Goal: Communication & Community: Answer question/provide support

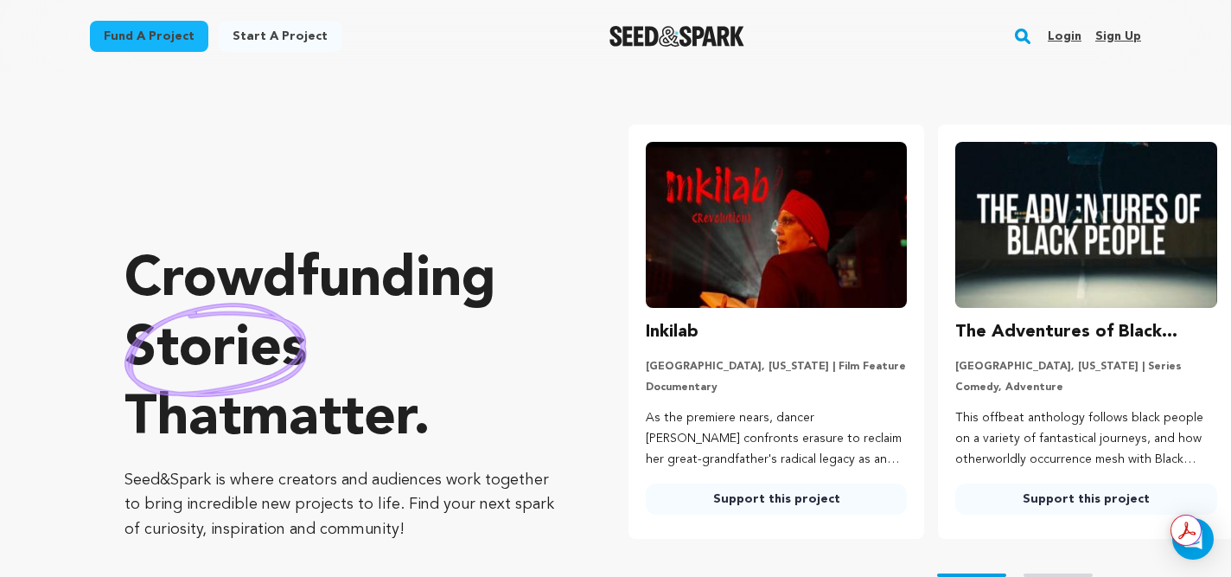
click at [1068, 36] on link "Login" at bounding box center [1065, 36] width 34 height 28
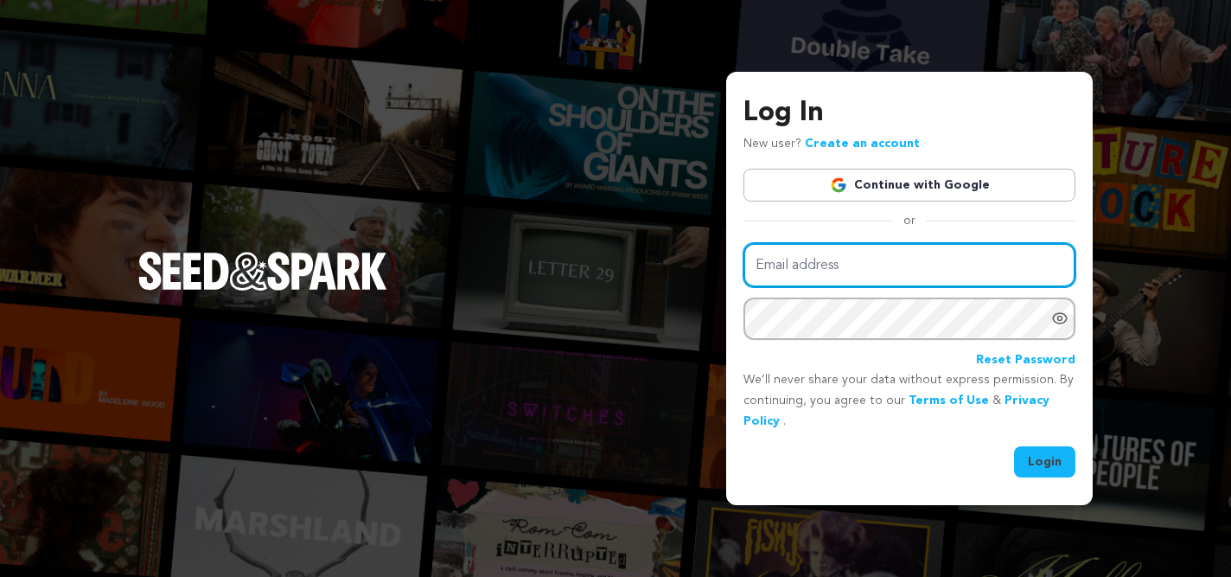
click at [870, 263] on input "Email address" at bounding box center [909, 265] width 332 height 44
type input "[EMAIL_ADDRESS][DOMAIN_NAME]"
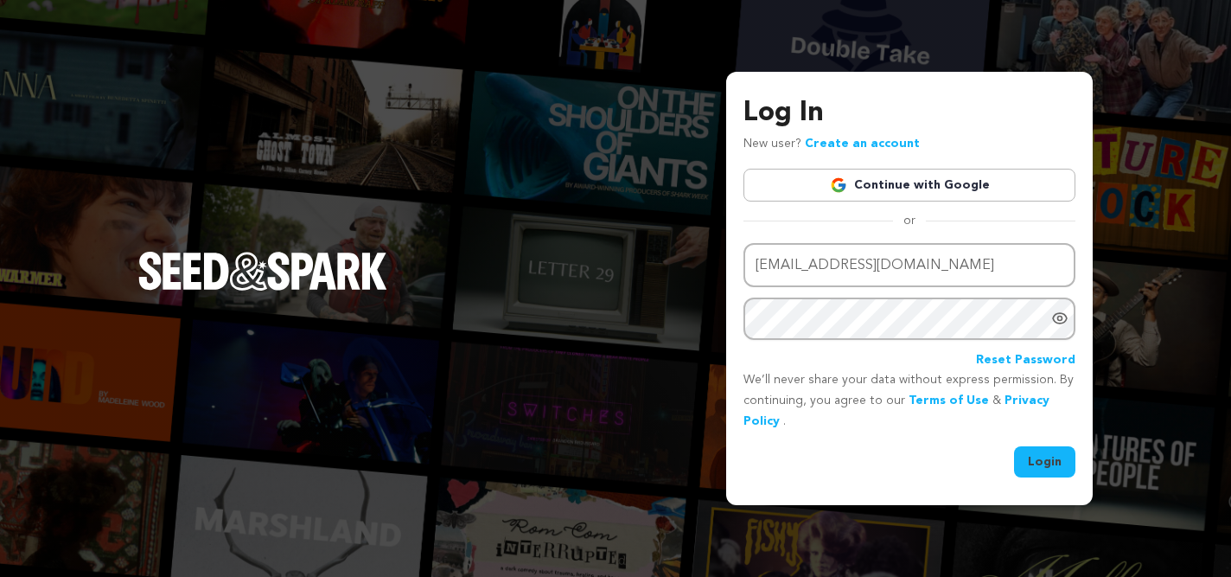
click at [1051, 461] on button "Login" at bounding box center [1044, 461] width 61 height 31
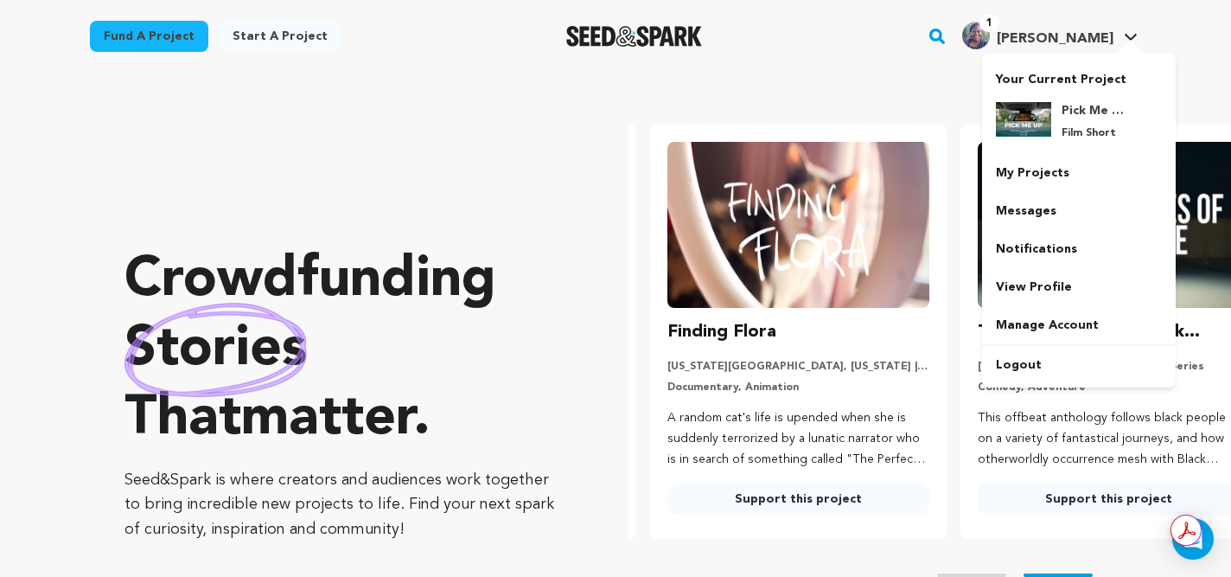
scroll to position [0, 323]
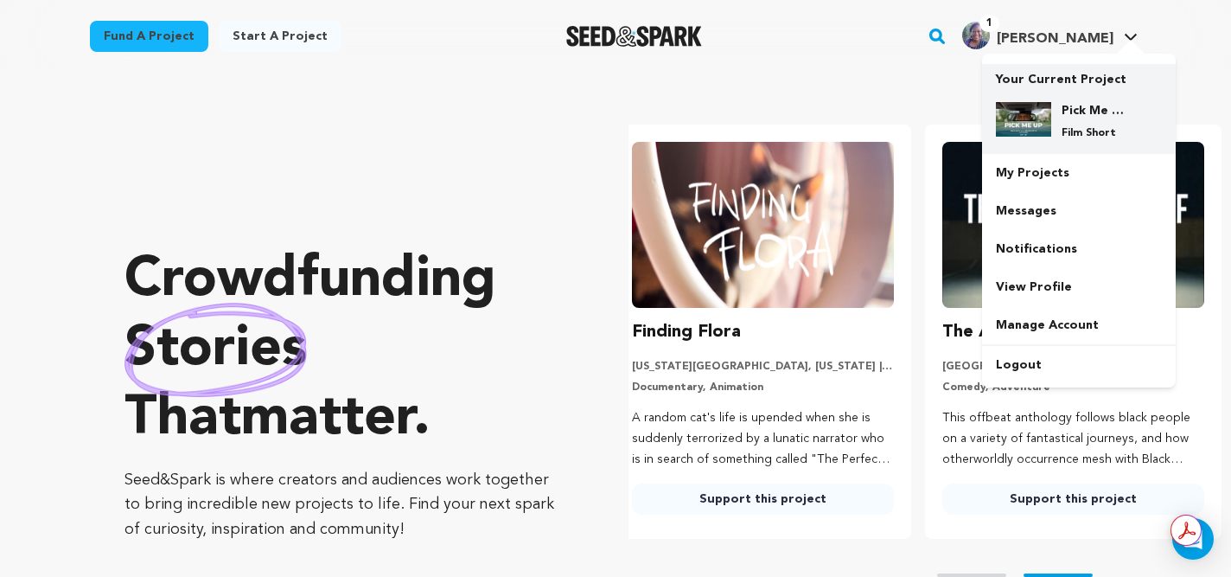
click at [1082, 105] on h4 "Pick Me Up" at bounding box center [1093, 110] width 62 height 17
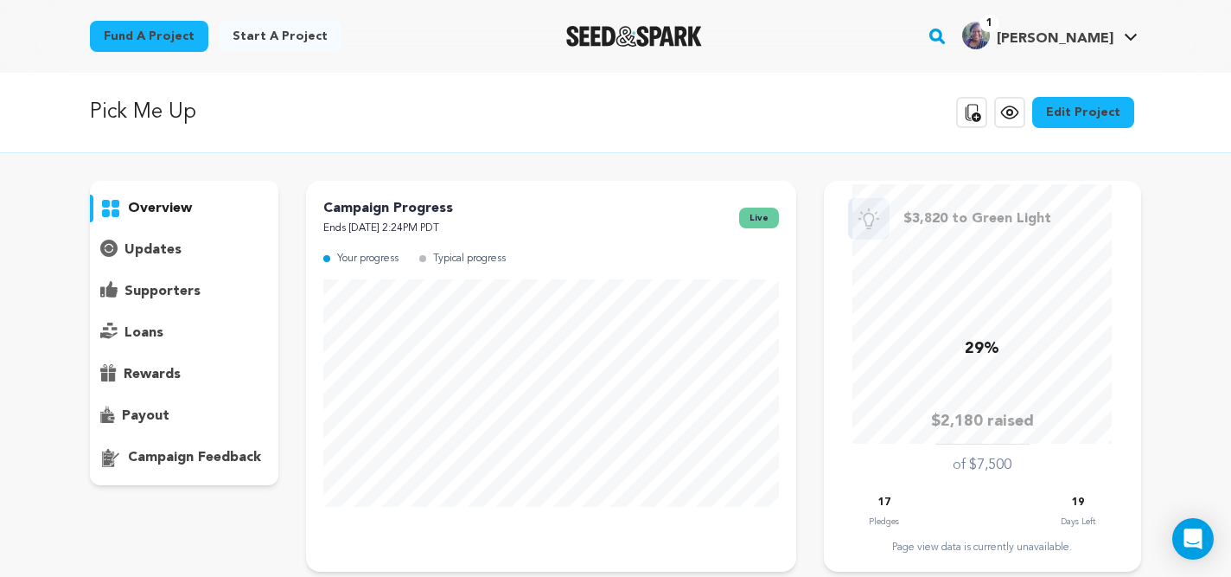
click at [170, 290] on p "supporters" at bounding box center [162, 291] width 76 height 21
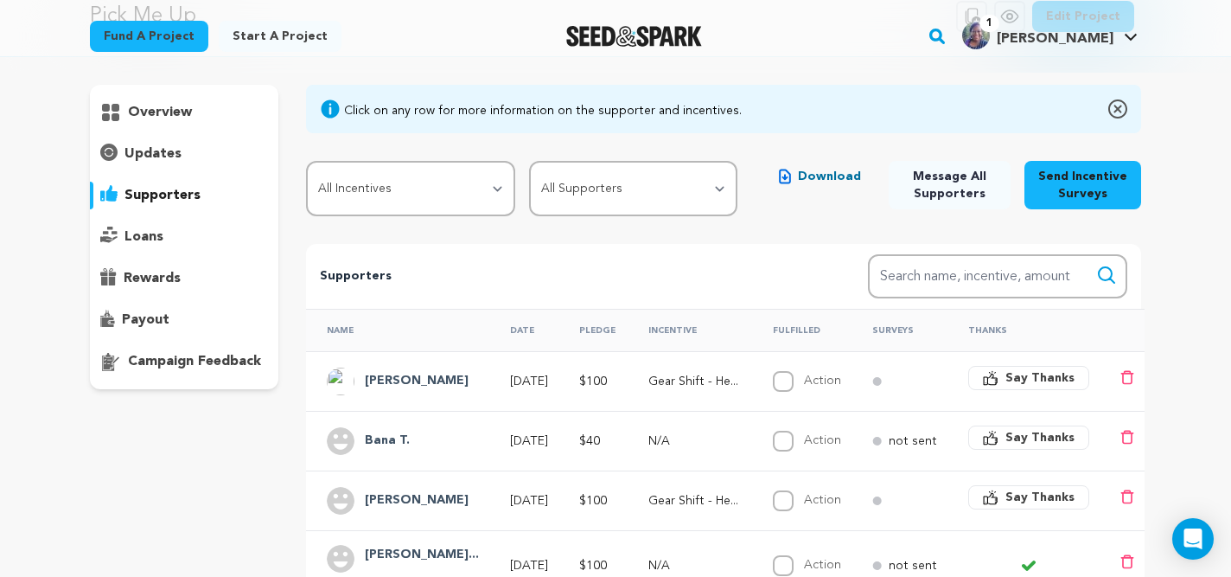
scroll to position [166, 0]
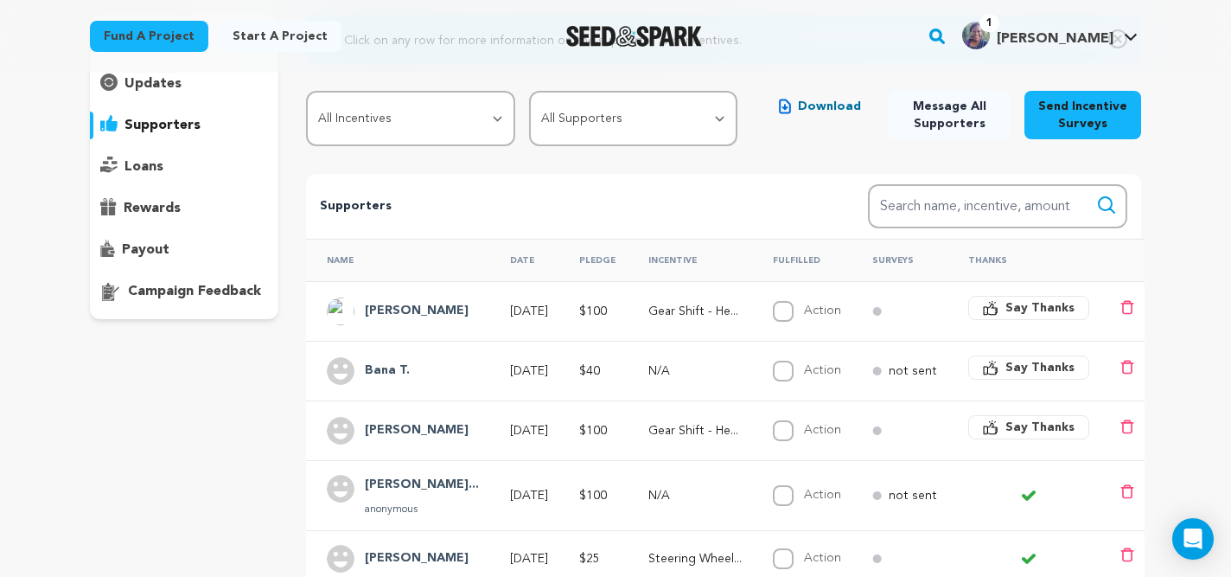
click at [379, 370] on h4 "Bana T." at bounding box center [387, 370] width 45 height 21
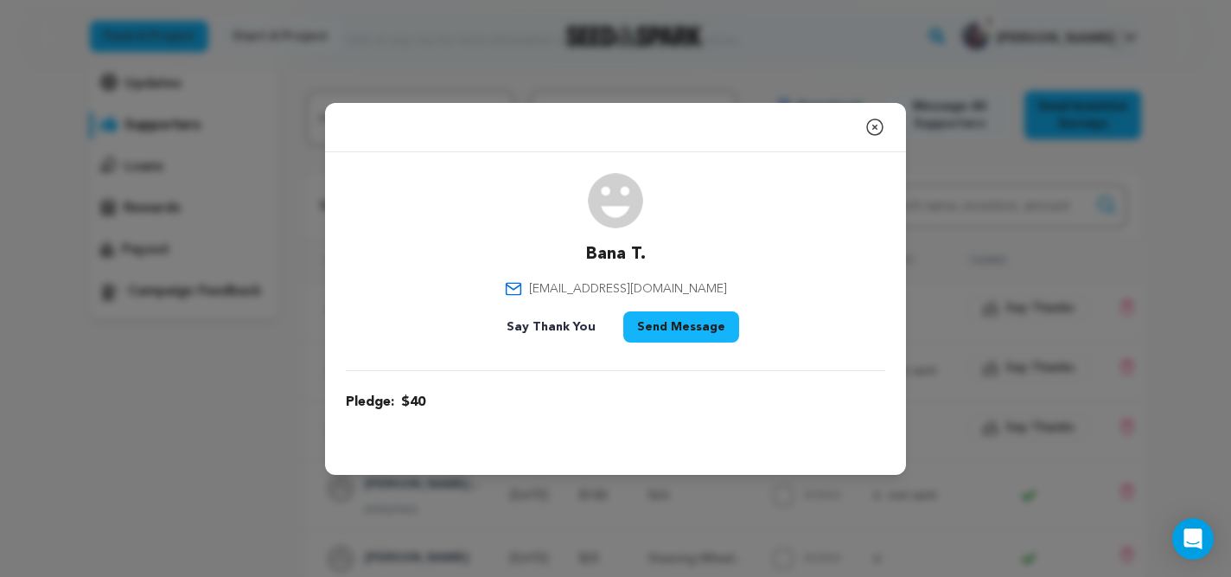
click at [876, 123] on icon "button" at bounding box center [874, 127] width 21 height 21
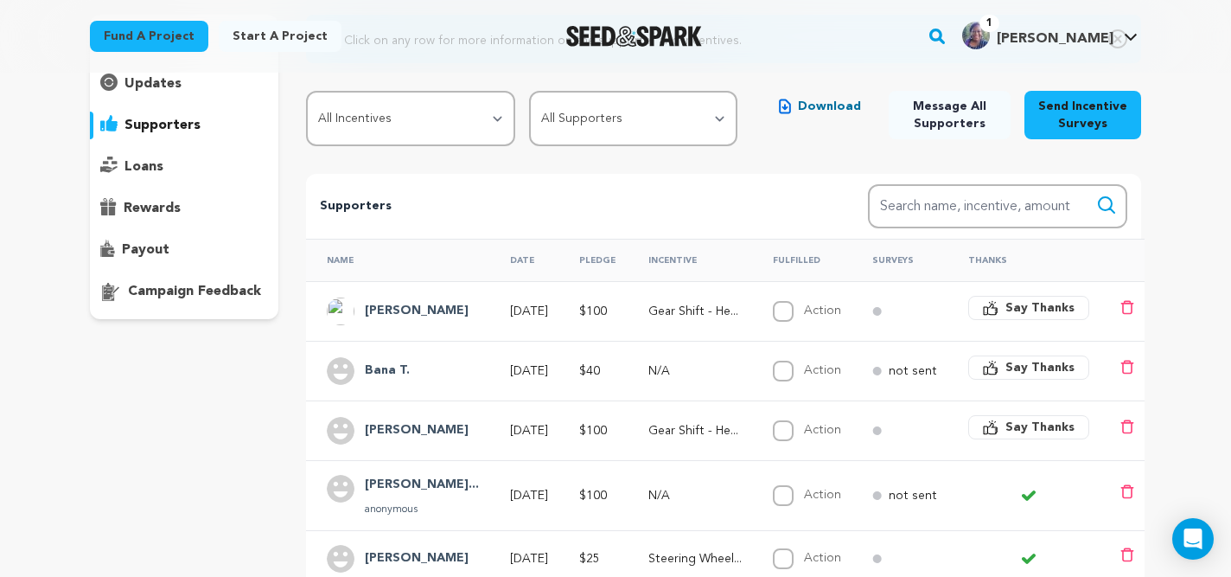
click at [390, 312] on h4 "McCrory Ricardo" at bounding box center [417, 311] width 104 height 21
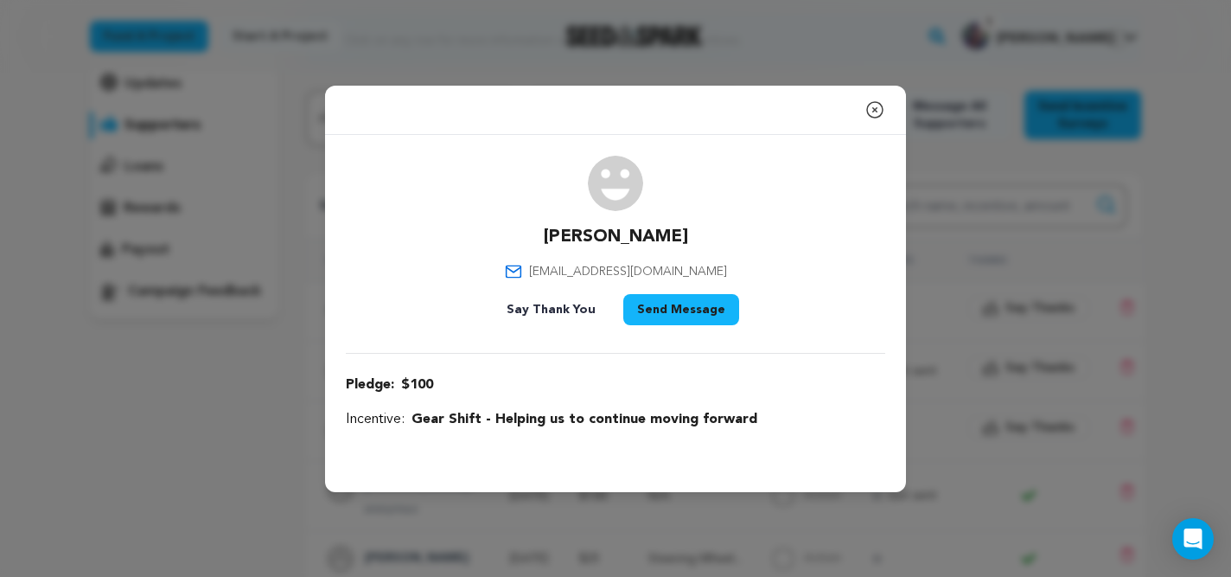
click at [877, 107] on icon "button" at bounding box center [874, 109] width 21 height 21
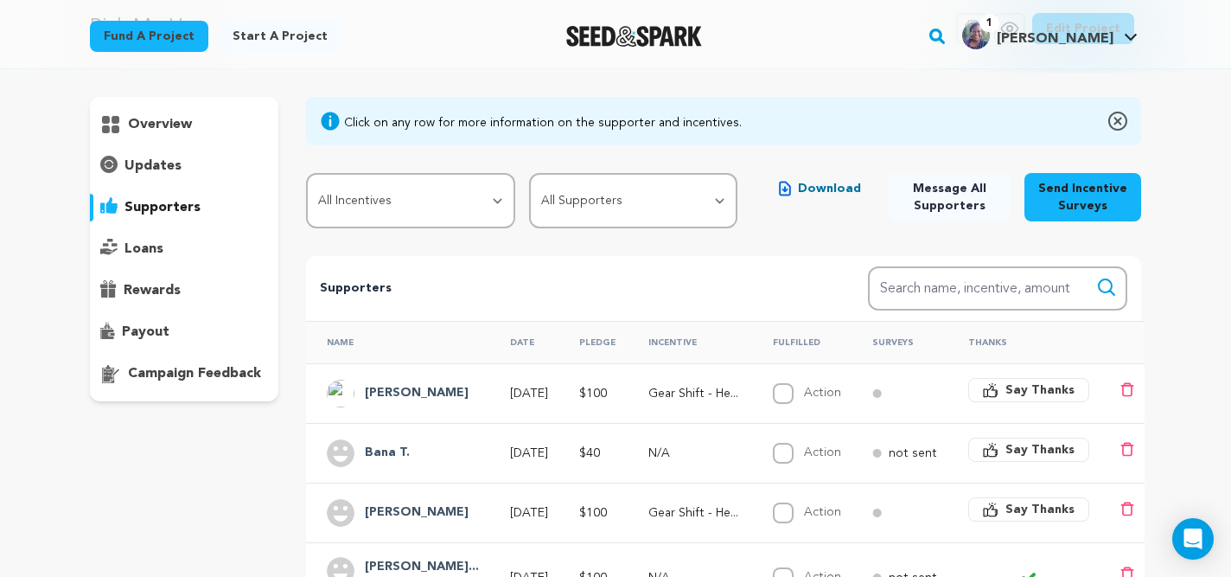
scroll to position [0, 0]
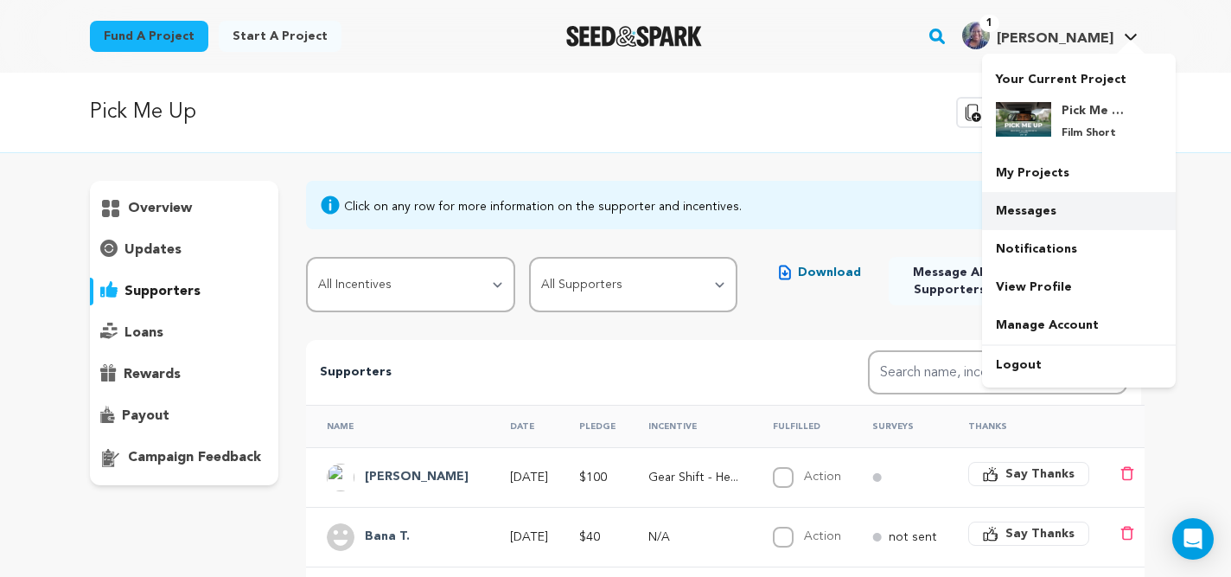
click at [1018, 209] on link "Messages" at bounding box center [1079, 211] width 194 height 38
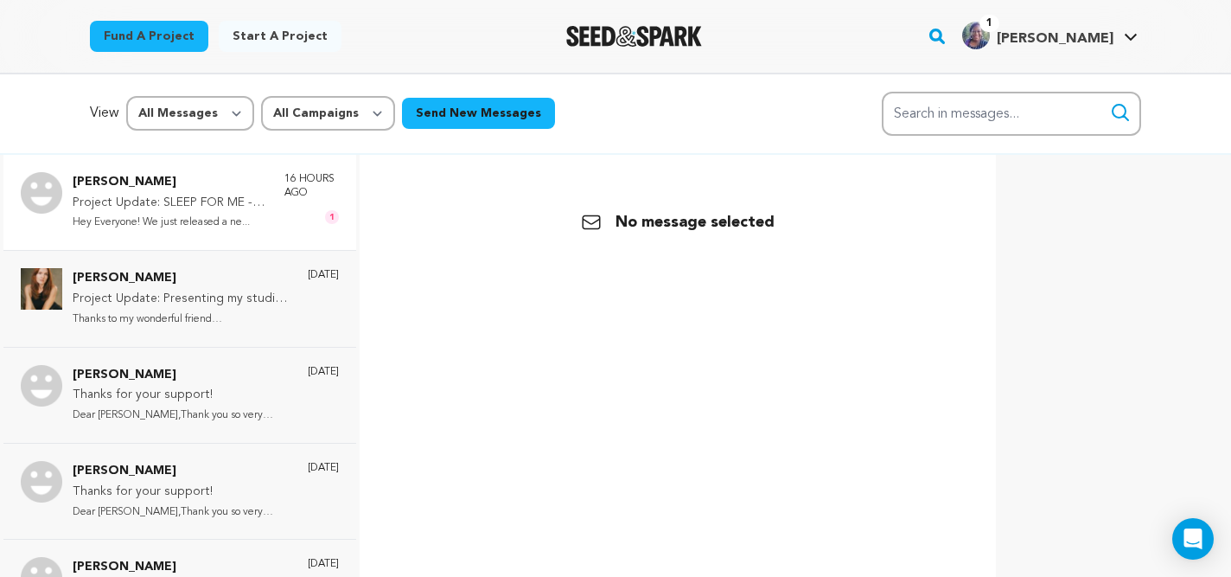
click at [180, 216] on p "Hey Everyone! We just released a ne..." at bounding box center [170, 223] width 195 height 20
click at [174, 312] on p "Thanks to my wonderful friend Ruby..." at bounding box center [182, 319] width 218 height 20
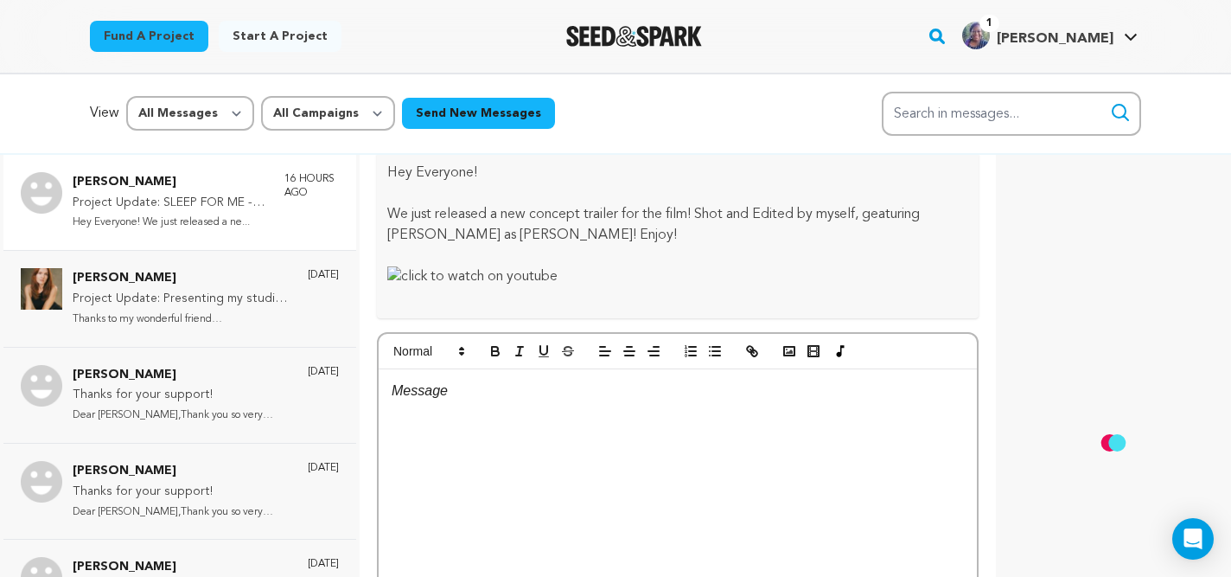
click at [158, 219] on p "Hey Everyone! We just released a ne..." at bounding box center [170, 223] width 195 height 20
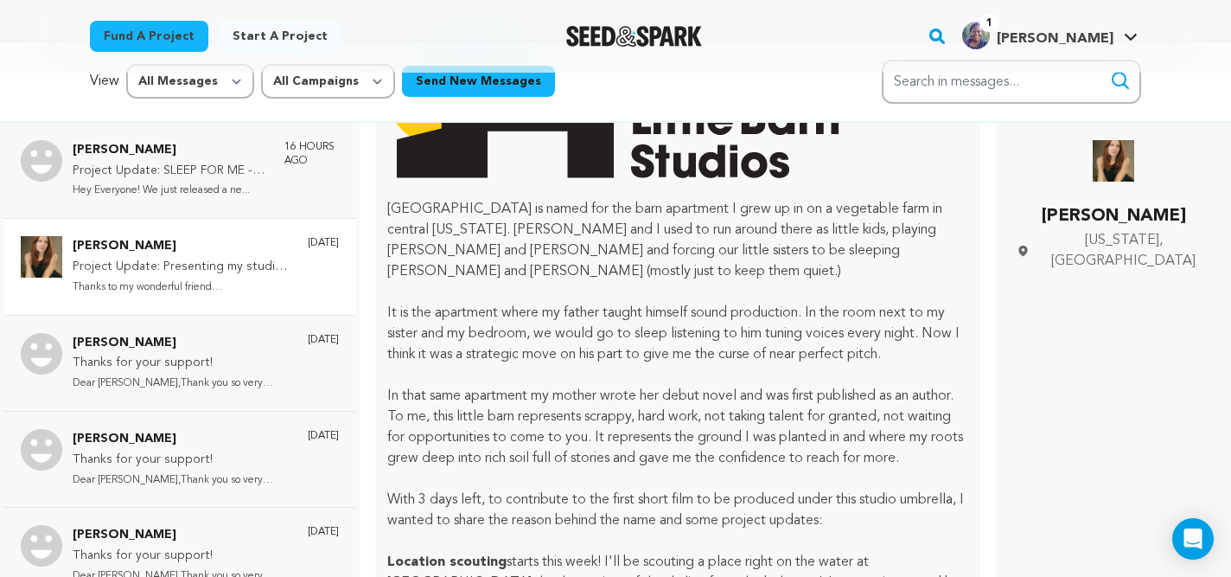
scroll to position [169, 0]
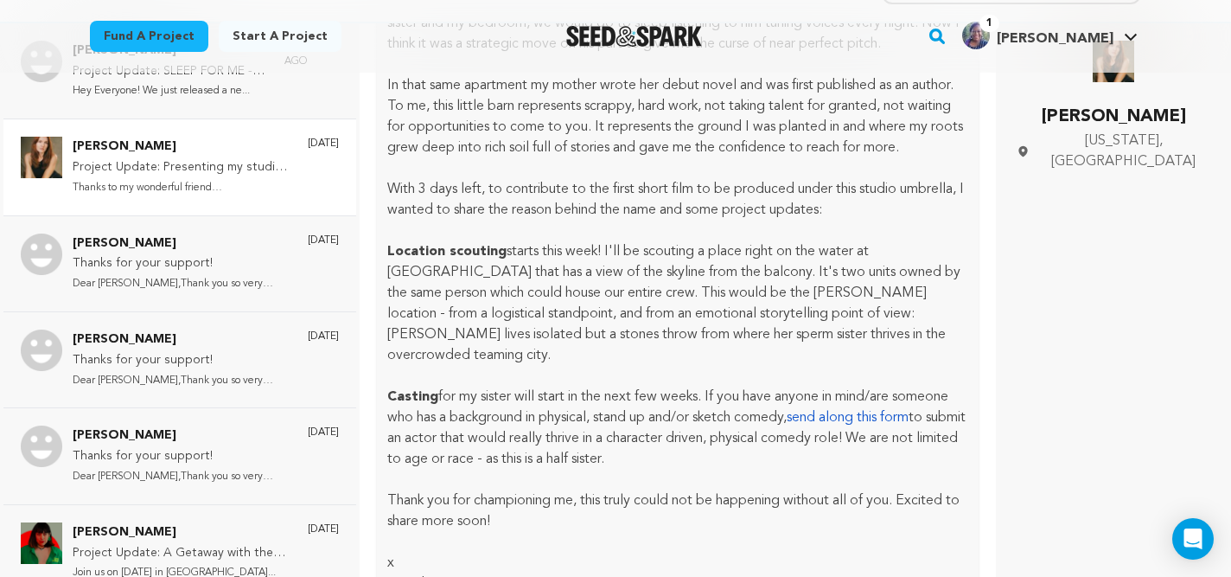
click at [157, 278] on div "Vincent Rosas Project Update: SLEEP FOR ME - Concept Trailer! Hey Everyone! We …" at bounding box center [180, 311] width 360 height 577
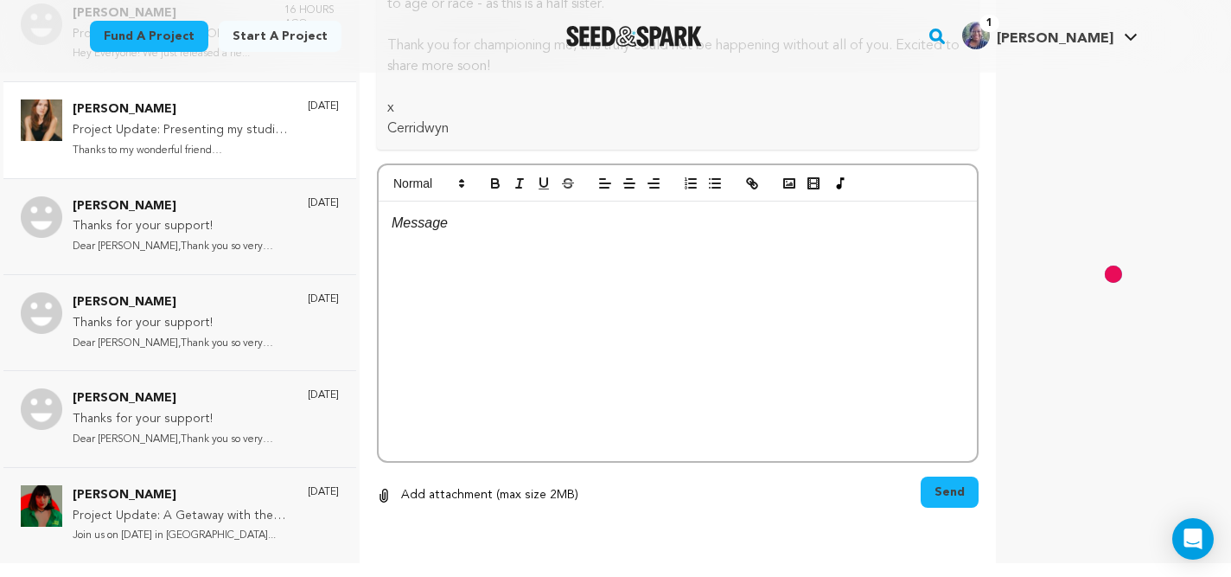
scroll to position [0, 0]
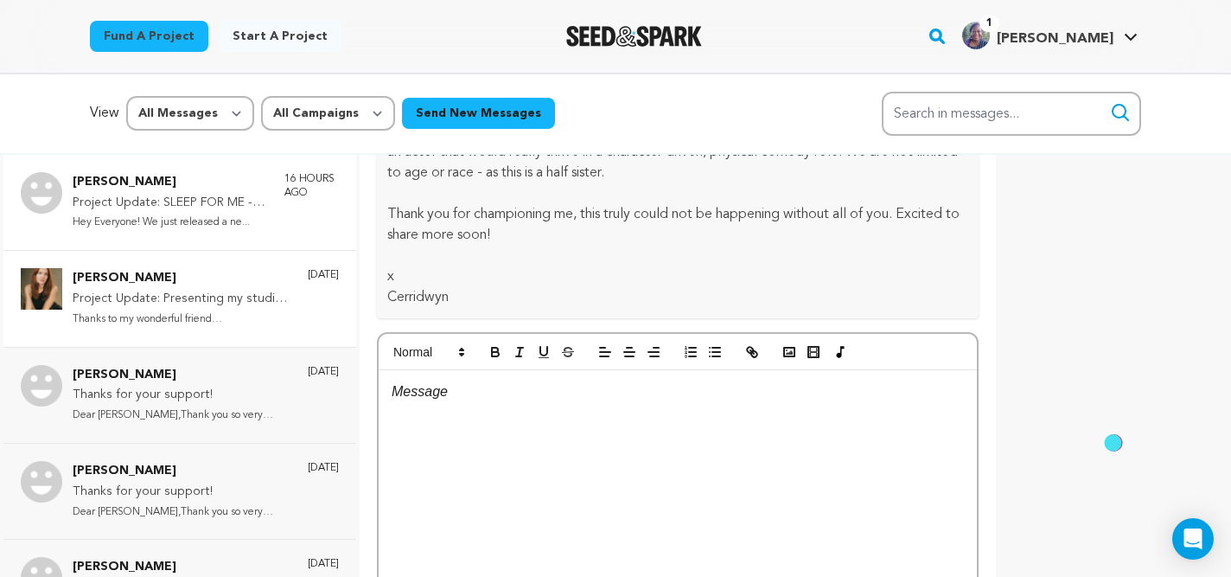
click at [184, 204] on p "Project Update: SLEEP FOR ME - Concept Trailer!" at bounding box center [170, 203] width 195 height 21
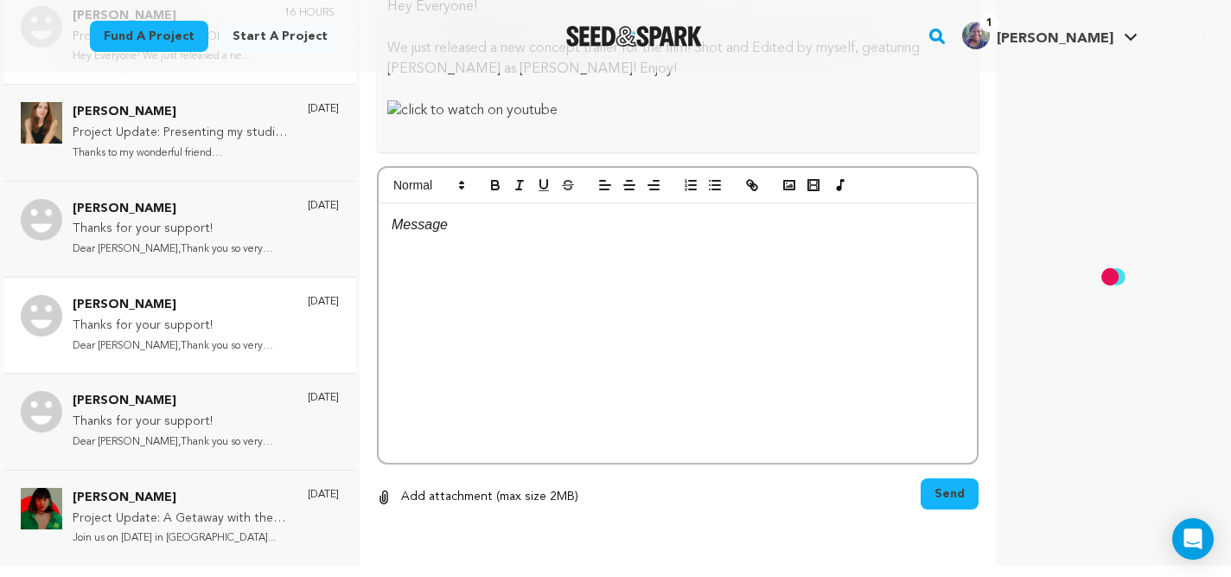
scroll to position [169, 0]
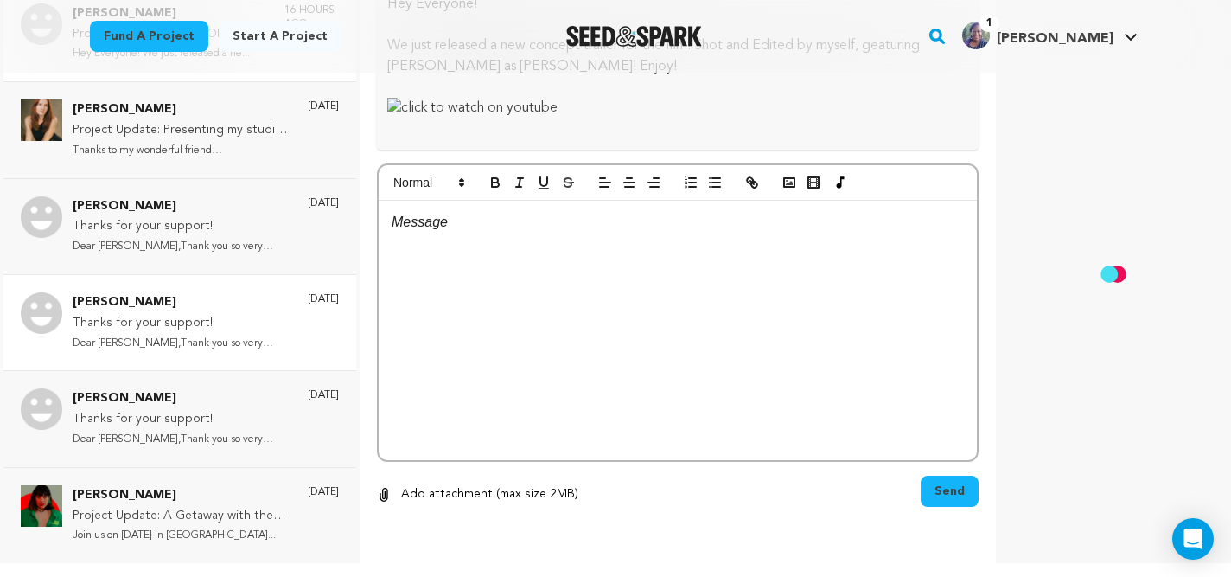
click at [167, 341] on p "Dear Joseph,Thank you so very much..." at bounding box center [182, 344] width 218 height 20
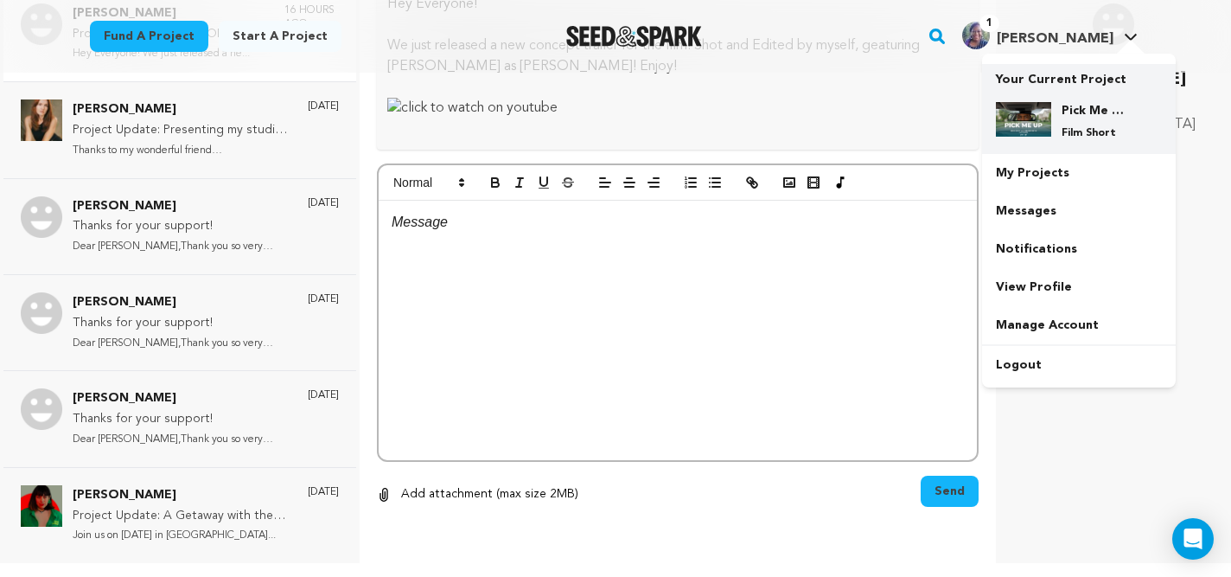
scroll to position [826, 0]
click at [1080, 101] on div "Pick Me Up Film Short" at bounding box center [1079, 121] width 166 height 66
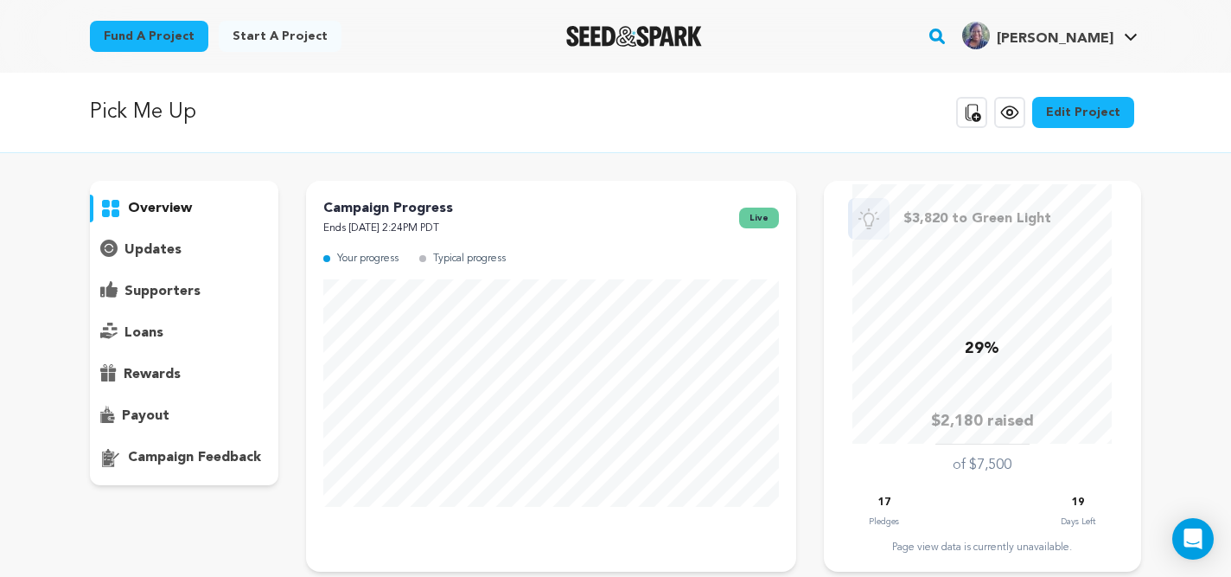
click at [169, 290] on p "supporters" at bounding box center [162, 291] width 76 height 21
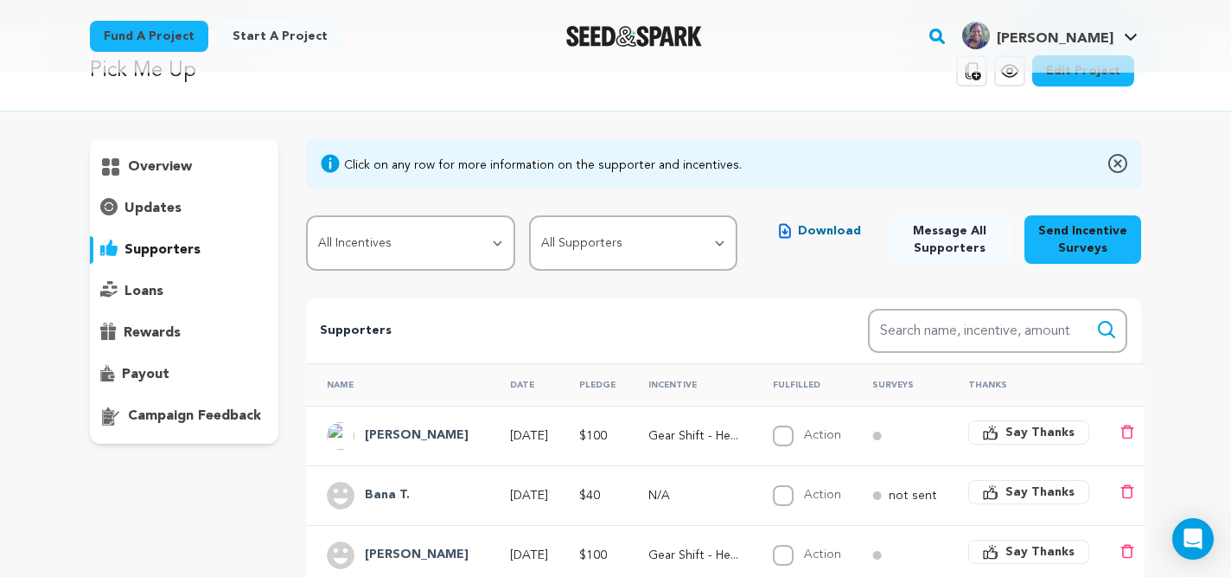
scroll to position [67, 0]
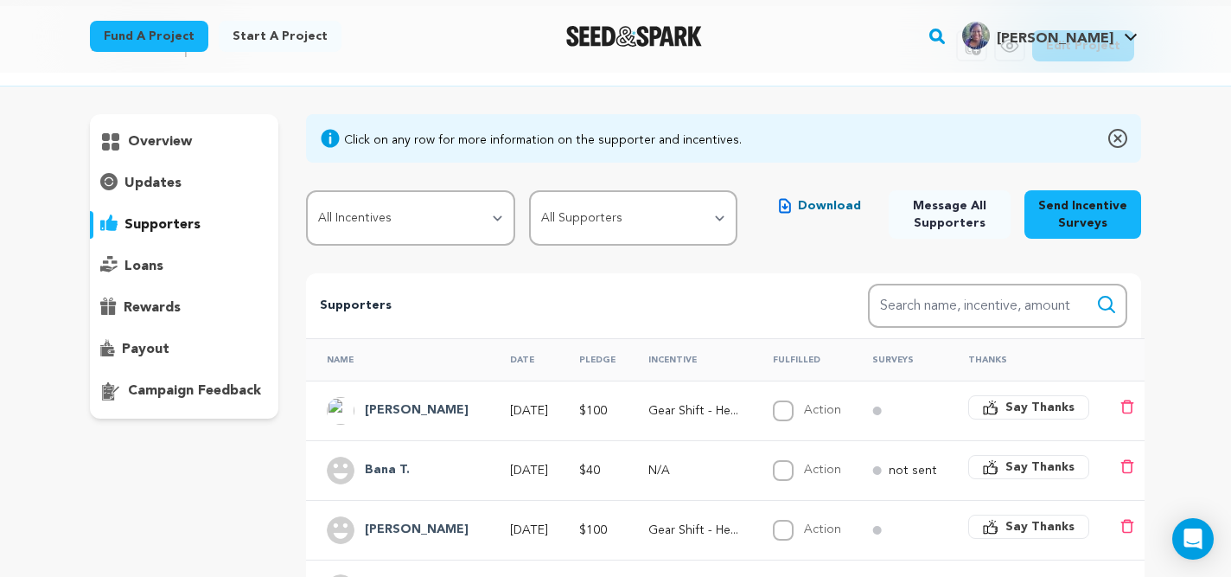
click at [385, 469] on h4 "Bana T." at bounding box center [387, 470] width 45 height 21
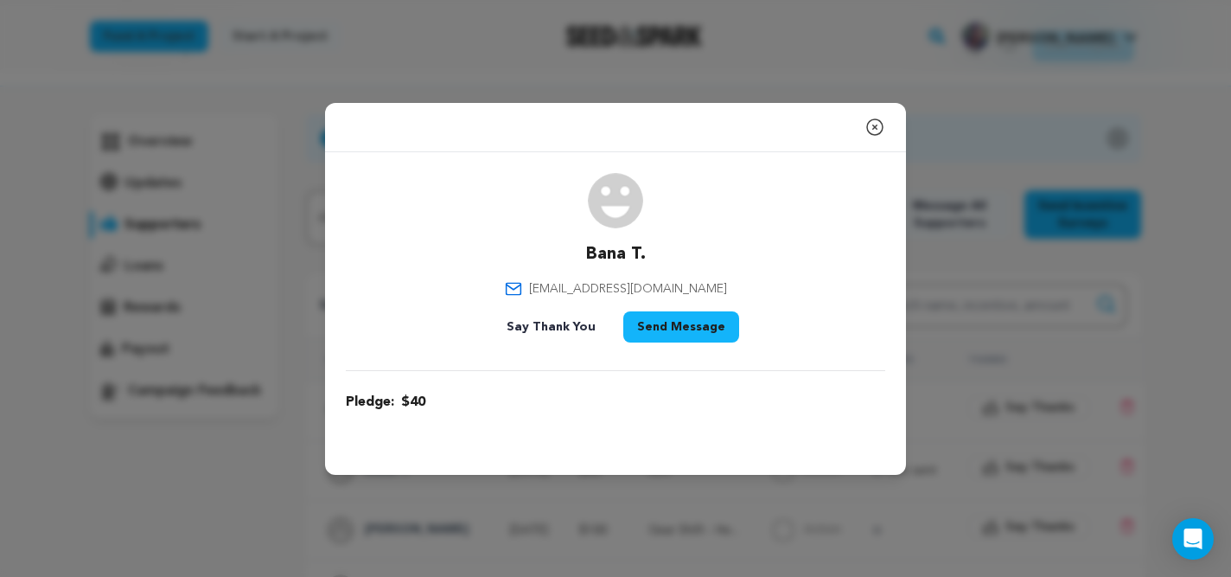
click at [877, 124] on icon "button" at bounding box center [875, 127] width 16 height 16
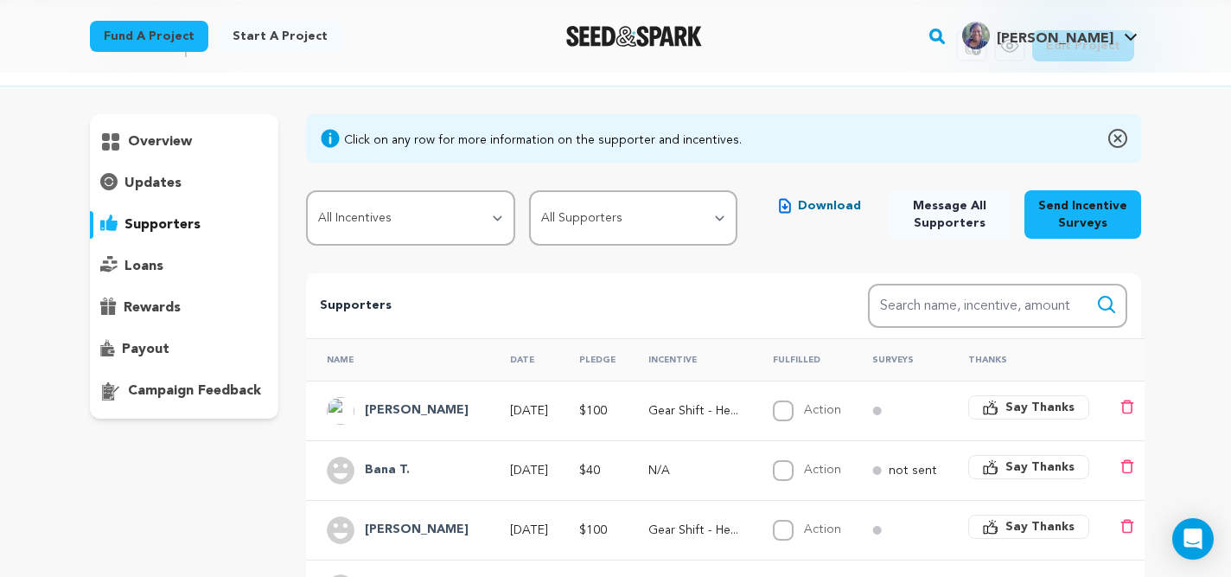
click at [368, 461] on h4 "Bana T." at bounding box center [387, 470] width 45 height 21
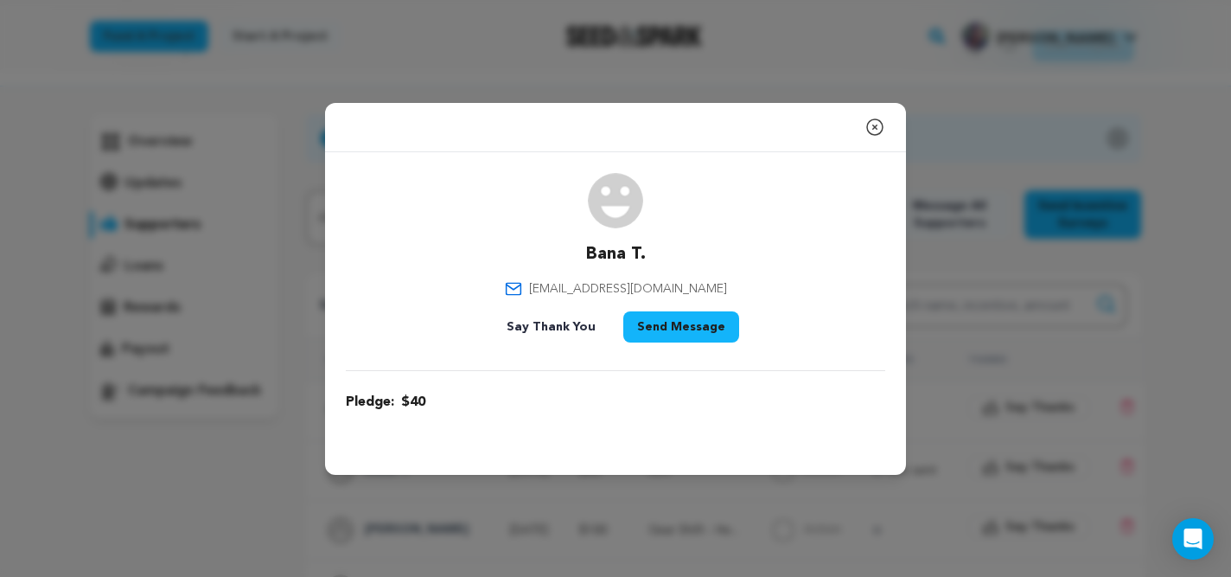
click at [874, 124] on icon "button" at bounding box center [874, 127] width 21 height 21
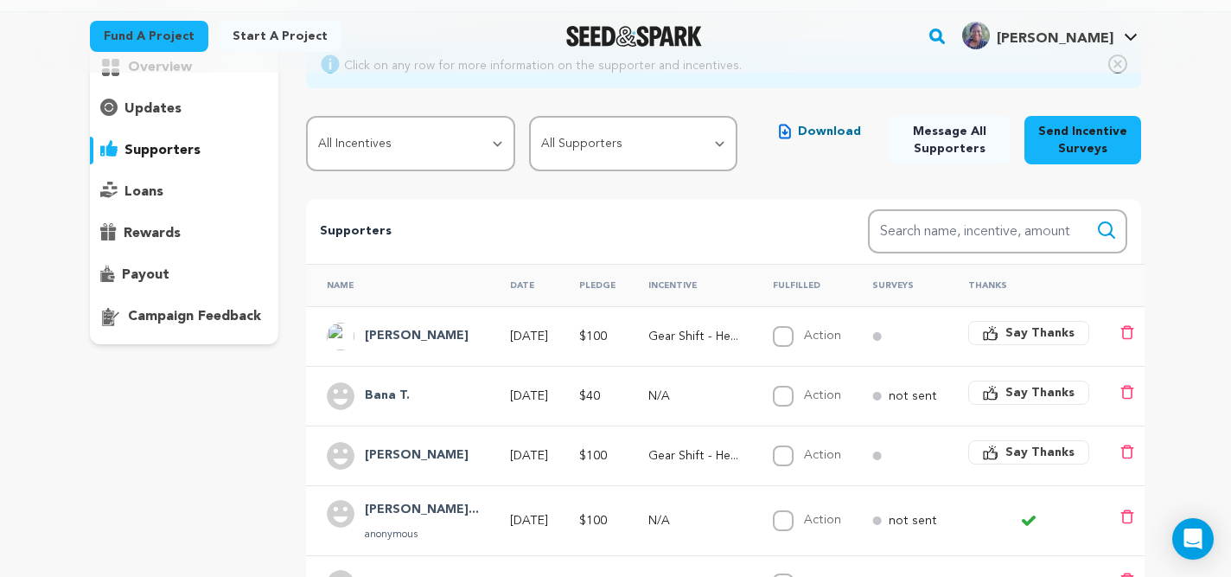
scroll to position [142, 0]
click at [1036, 392] on span "Say Thanks" at bounding box center [1039, 391] width 69 height 17
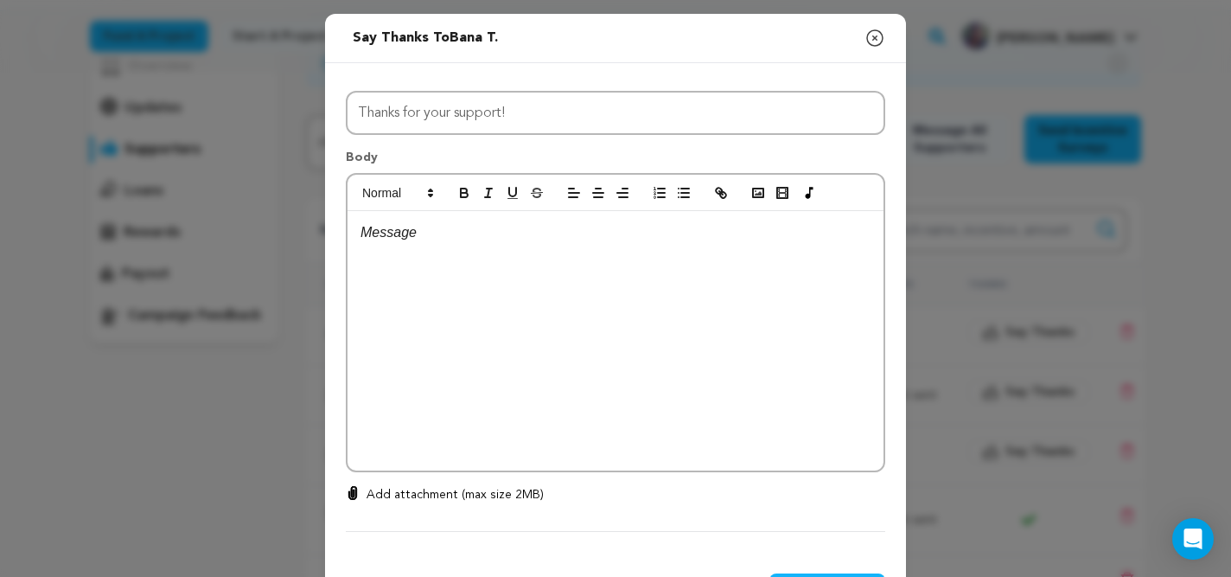
click at [414, 238] on p at bounding box center [615, 232] width 510 height 22
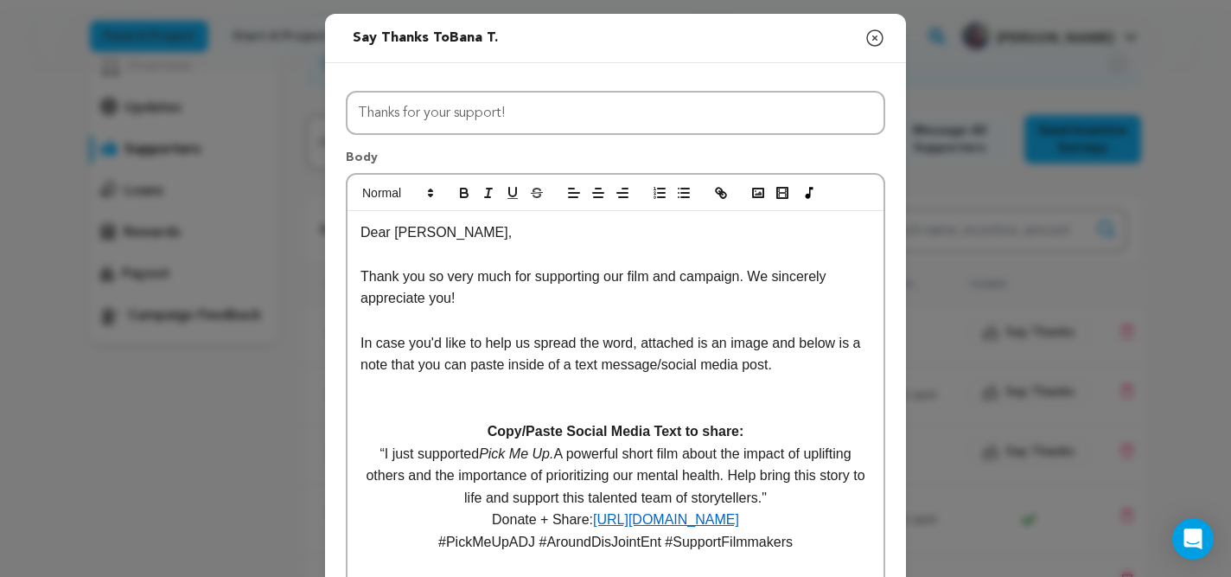
click at [409, 231] on p "Dear JC," at bounding box center [615, 232] width 510 height 22
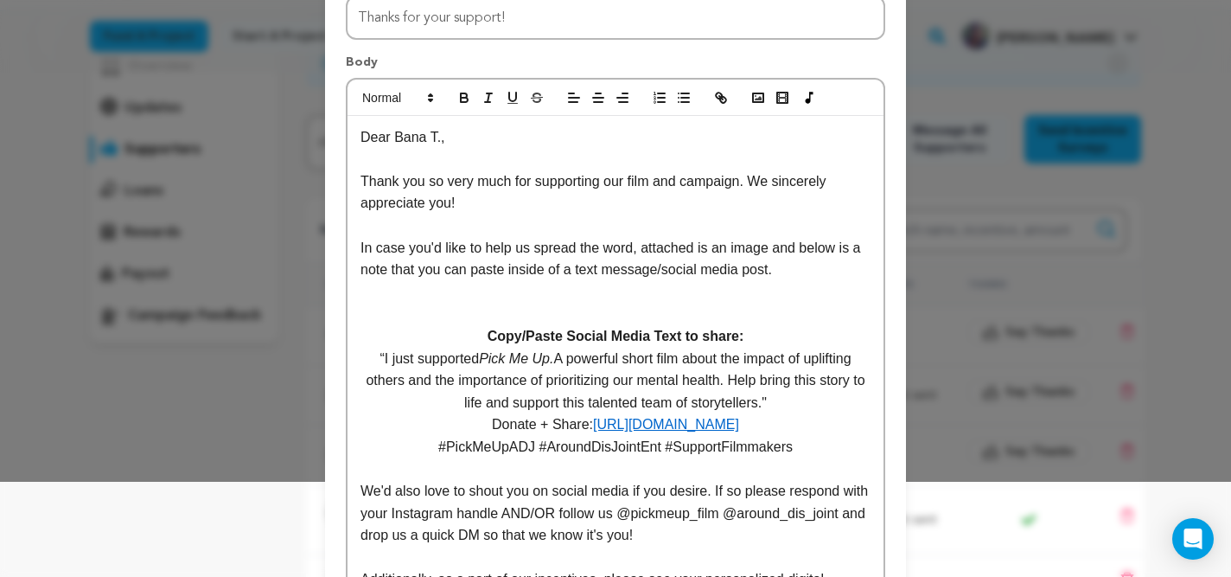
scroll to position [110, 0]
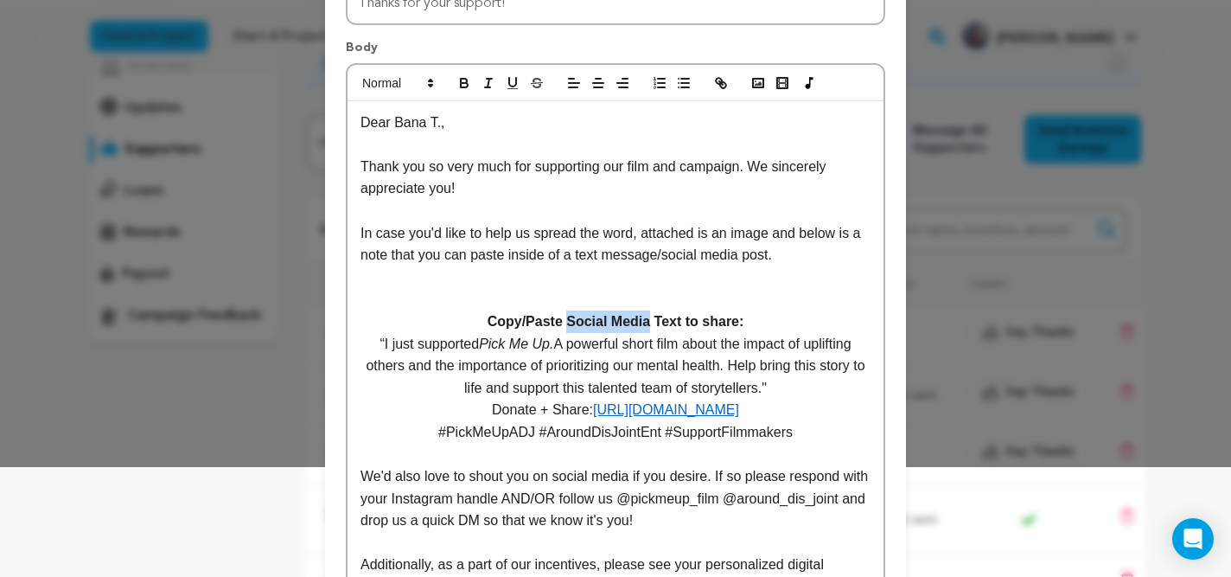
drag, startPoint x: 650, startPoint y: 326, endPoint x: 568, endPoint y: 324, distance: 82.1
click at [568, 324] on strong "Copy/Paste Social Media Text to share:" at bounding box center [616, 321] width 257 height 15
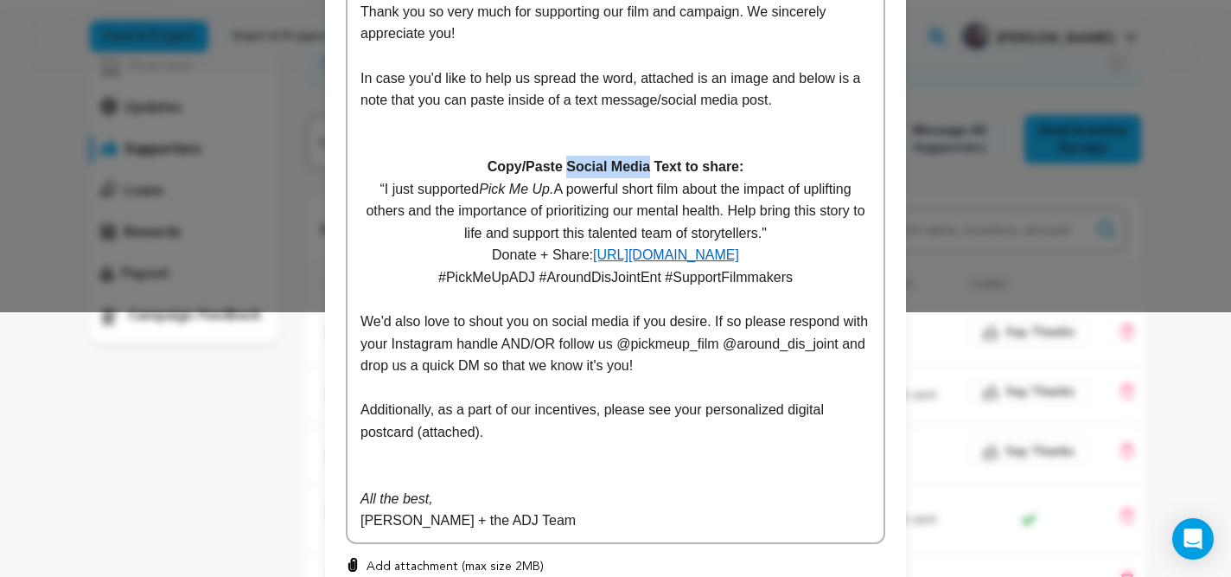
scroll to position [265, 0]
drag, startPoint x: 492, startPoint y: 435, endPoint x: 354, endPoint y: 407, distance: 141.1
click at [354, 407] on div "Dear Bana T., Thank you so very much for supporting our film and campaign. We s…" at bounding box center [616, 244] width 536 height 596
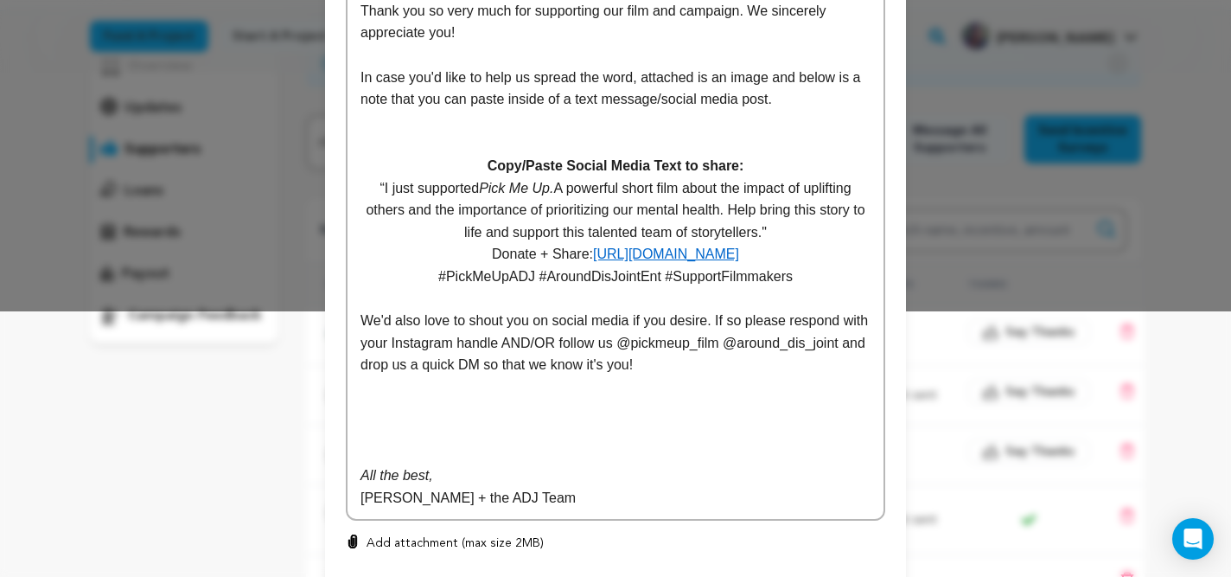
click at [374, 443] on p at bounding box center [615, 454] width 510 height 22
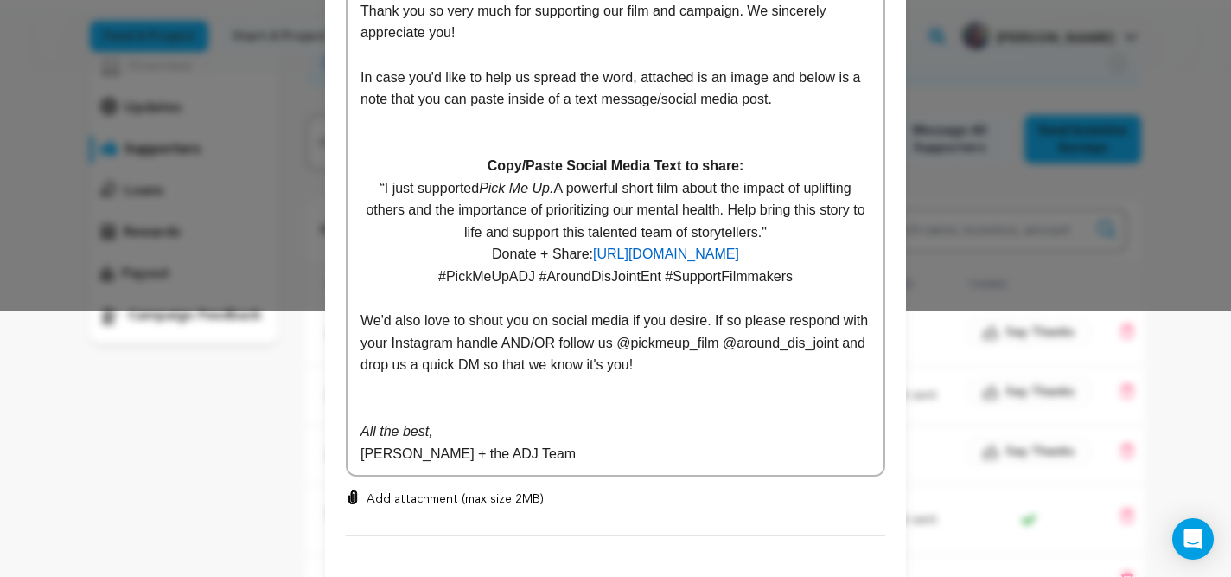
click at [421, 501] on p "Add attachment (max size 2MB)" at bounding box center [455, 498] width 177 height 17
click at [354, 490] on input "Add attachment (max size 2MB)" at bounding box center [353, 489] width 1 height 1
type input "C:\fakepath\Thank You_Purple.png"
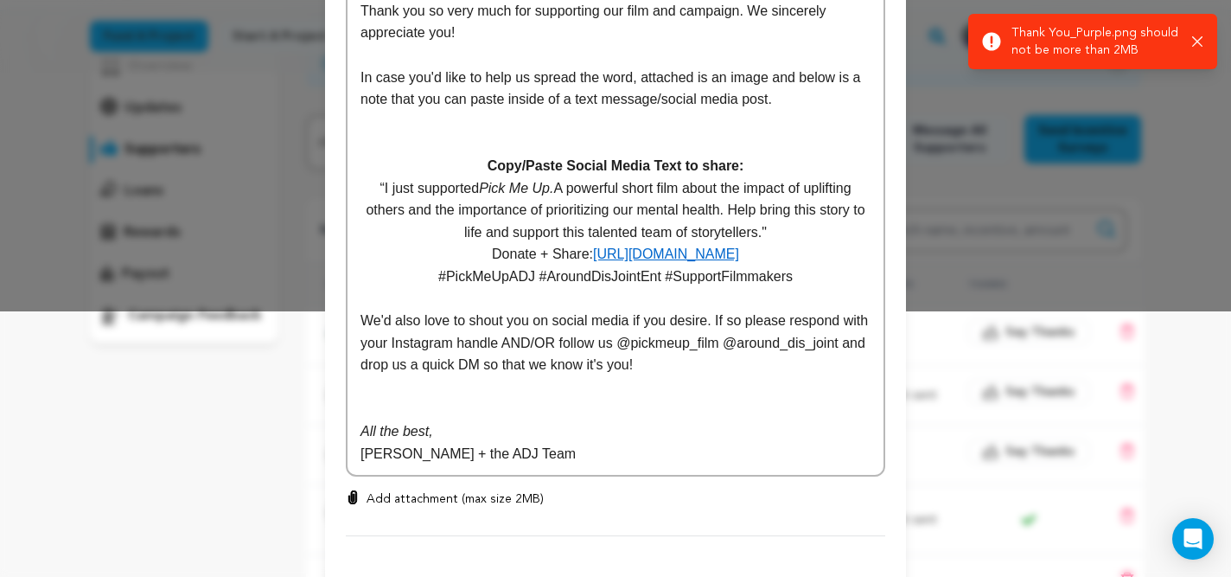
click at [420, 497] on p "Add attachment (max size 2MB)" at bounding box center [455, 498] width 177 height 17
click at [354, 490] on input "Add attachment (max size 2MB)" at bounding box center [353, 489] width 1 height 1
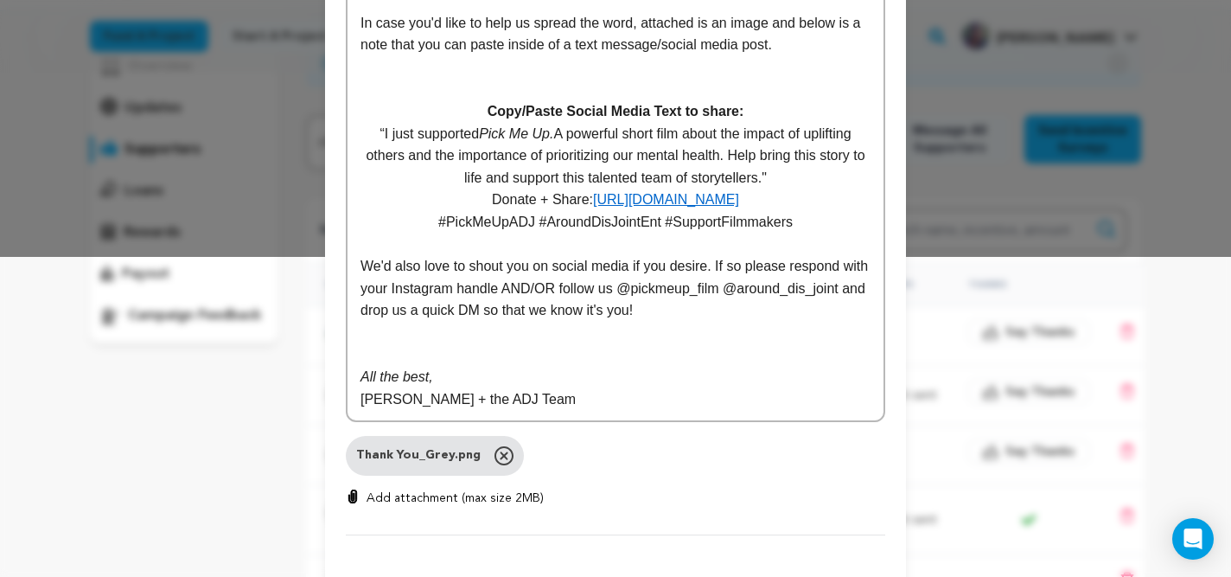
scroll to position [393, 0]
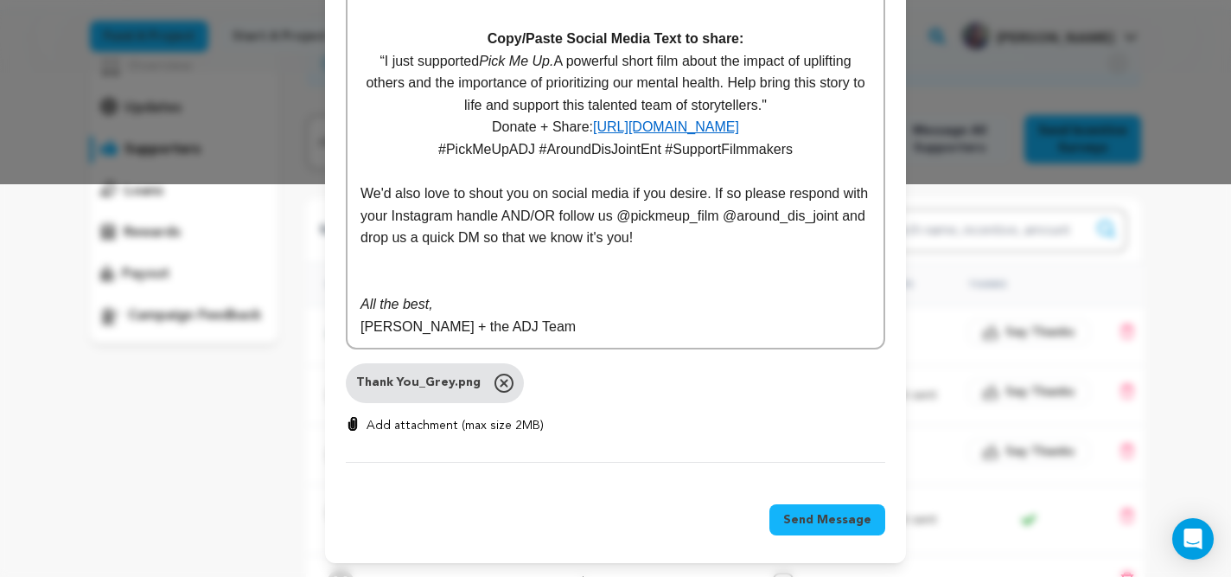
click at [811, 522] on span "Send Message" at bounding box center [827, 519] width 88 height 17
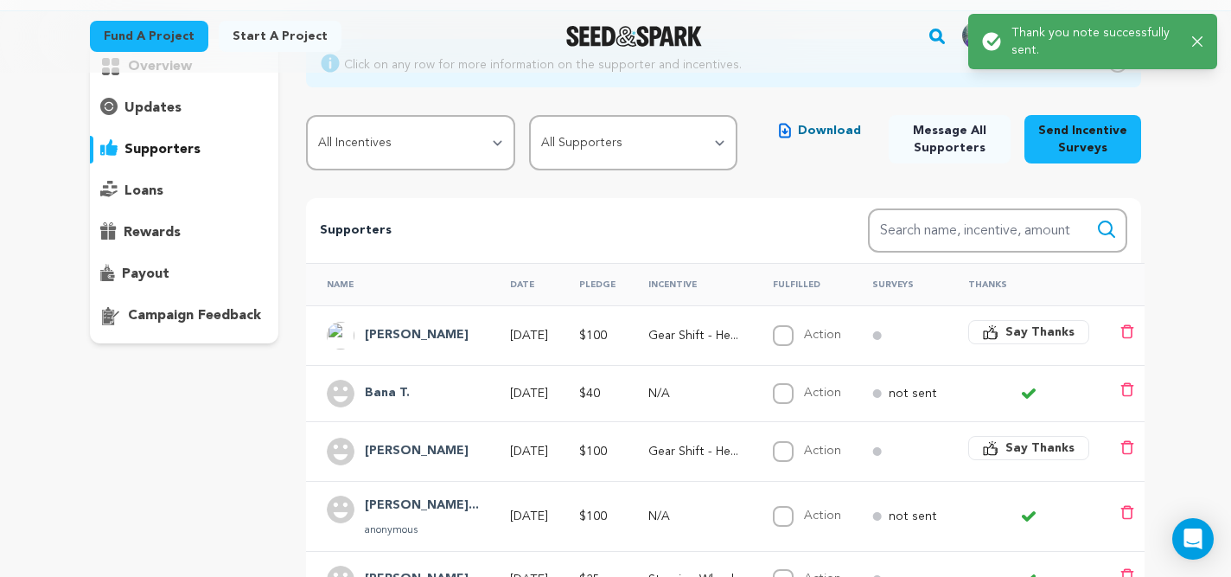
click at [1046, 330] on span "Say Thanks" at bounding box center [1039, 331] width 69 height 17
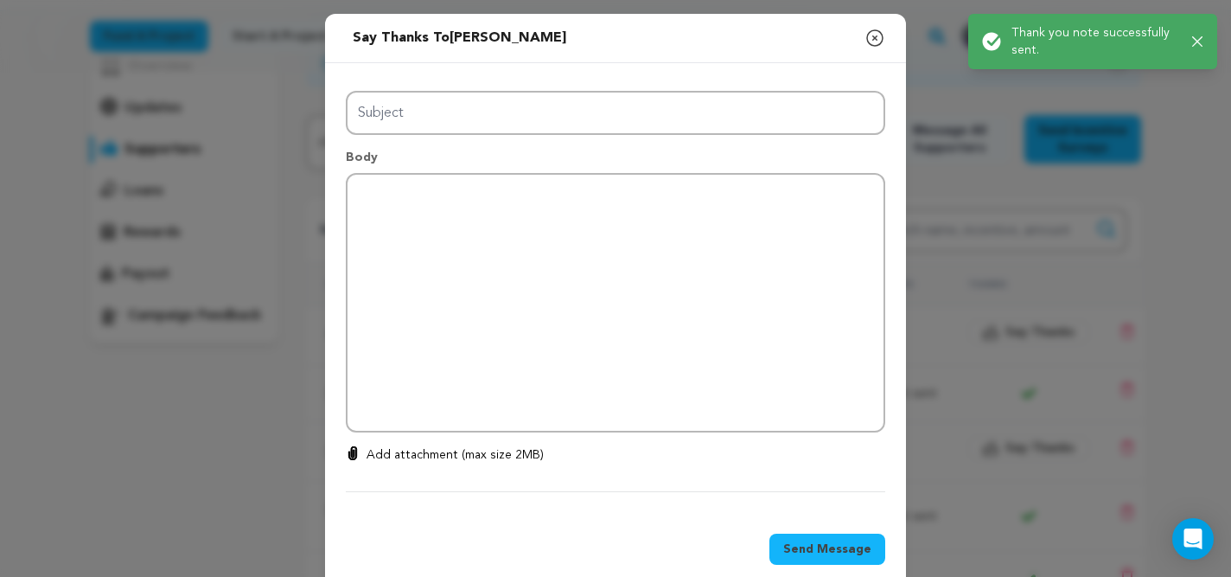
type input "Thanks for your support!"
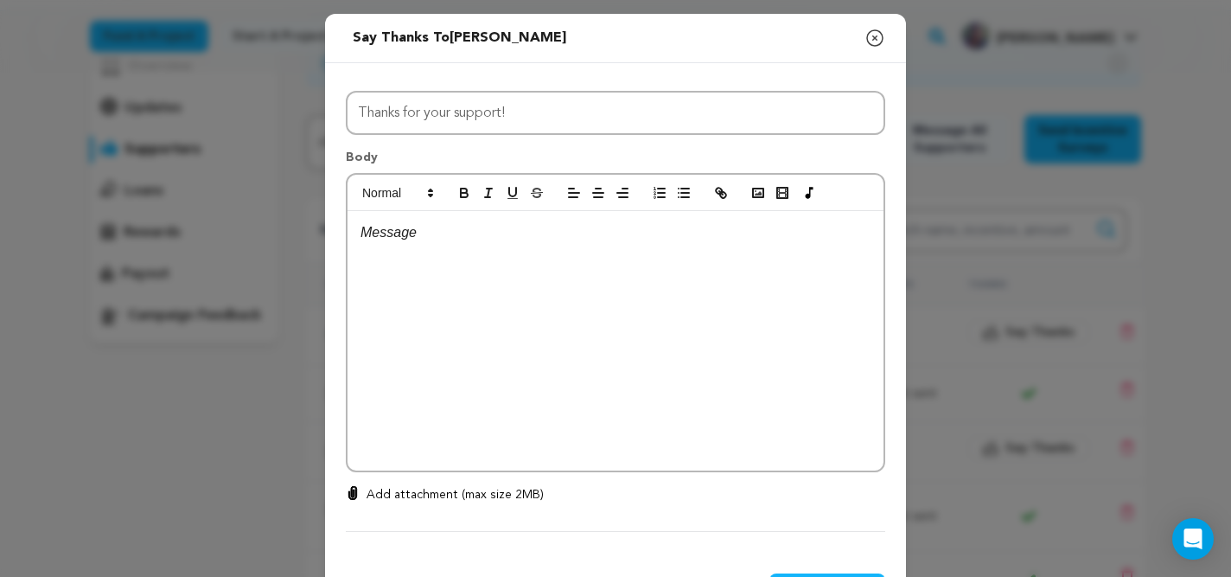
click at [551, 272] on div at bounding box center [616, 340] width 536 height 259
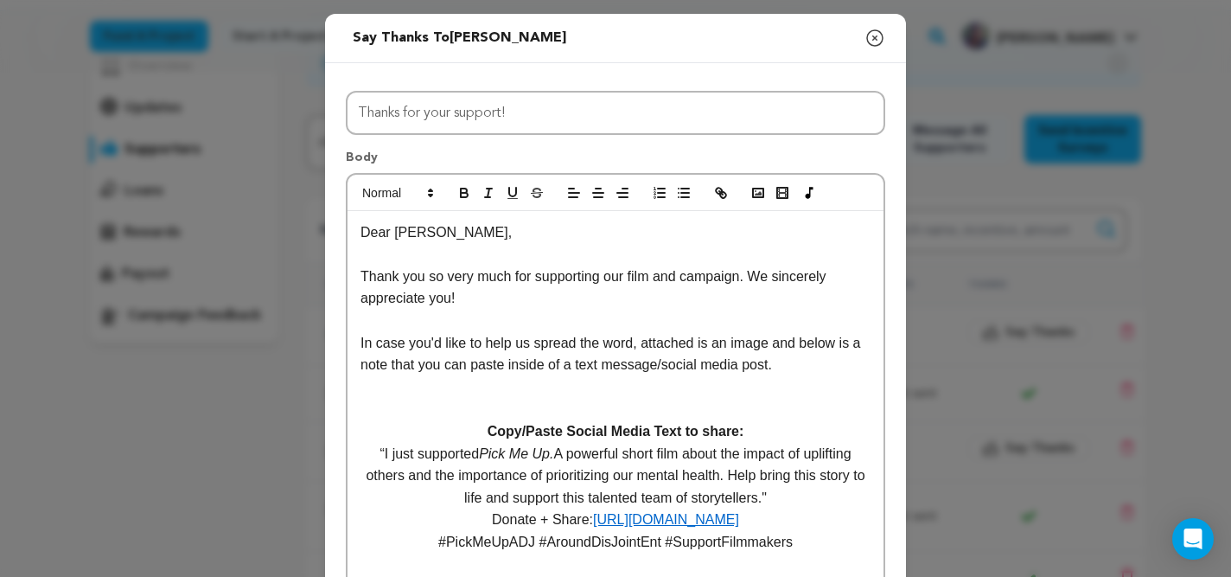
scroll to position [0, 0]
click at [409, 233] on p "Dear JC," at bounding box center [615, 232] width 510 height 22
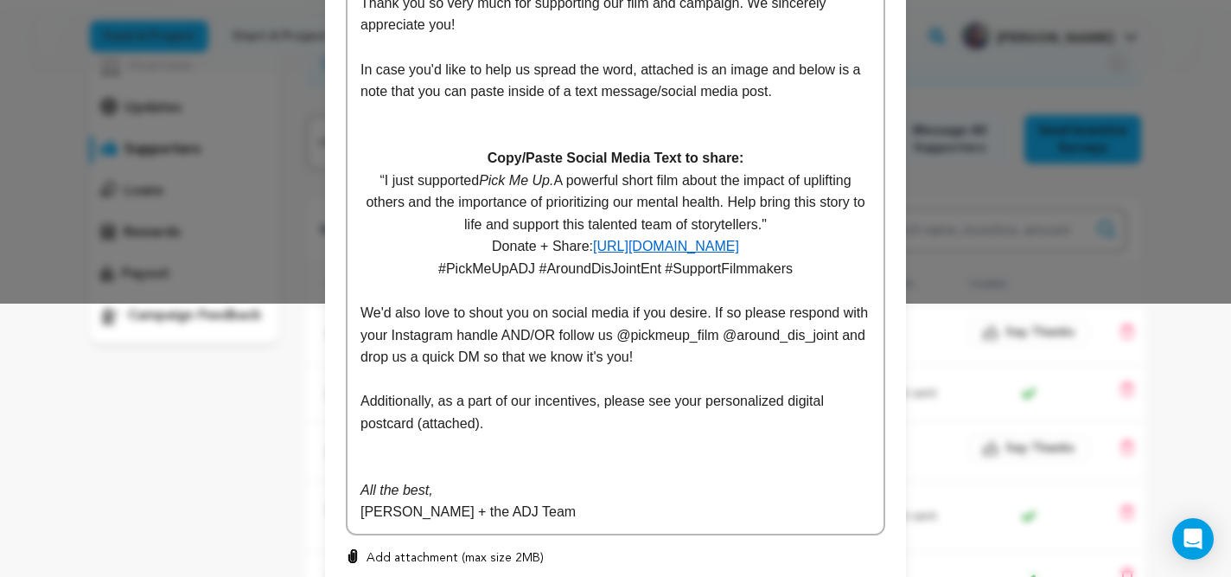
scroll to position [280, 0]
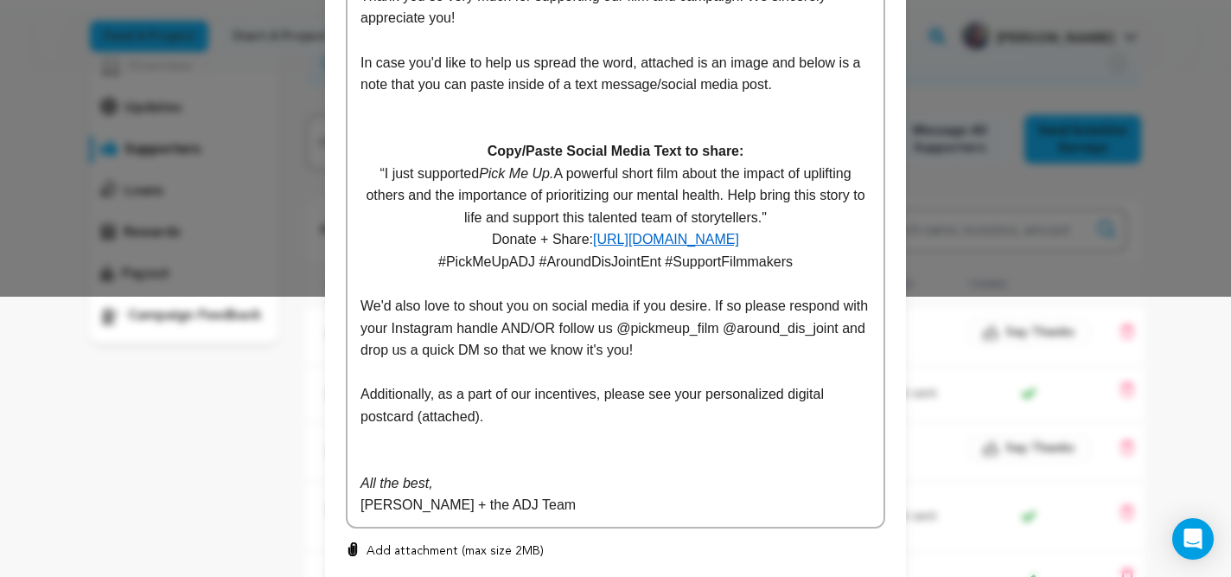
drag, startPoint x: 512, startPoint y: 419, endPoint x: 346, endPoint y: 304, distance: 201.9
click at [346, 304] on div "Dear Ricardo, Thank you so very much for supporting our film and campaign. We s…" at bounding box center [615, 210] width 539 height 635
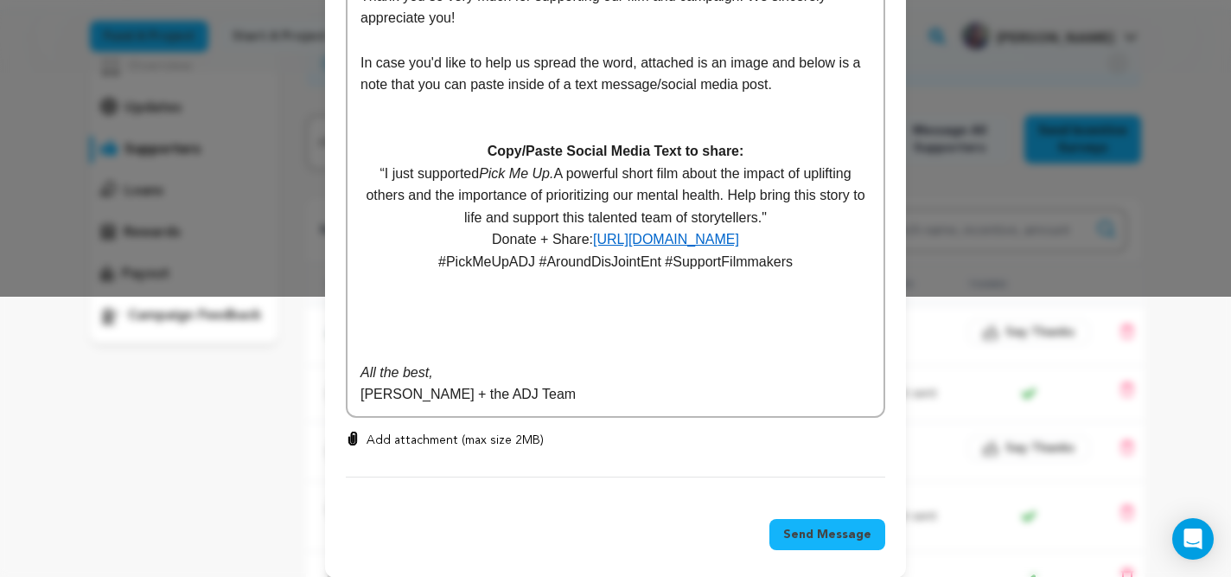
click at [367, 326] on p at bounding box center [615, 328] width 510 height 22
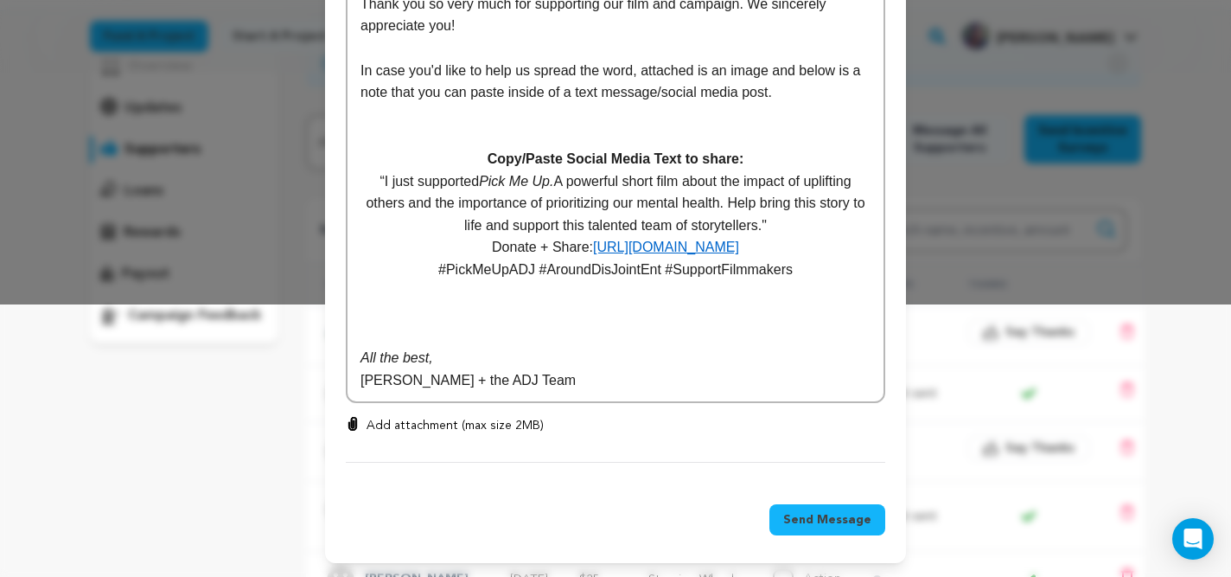
scroll to position [251, 0]
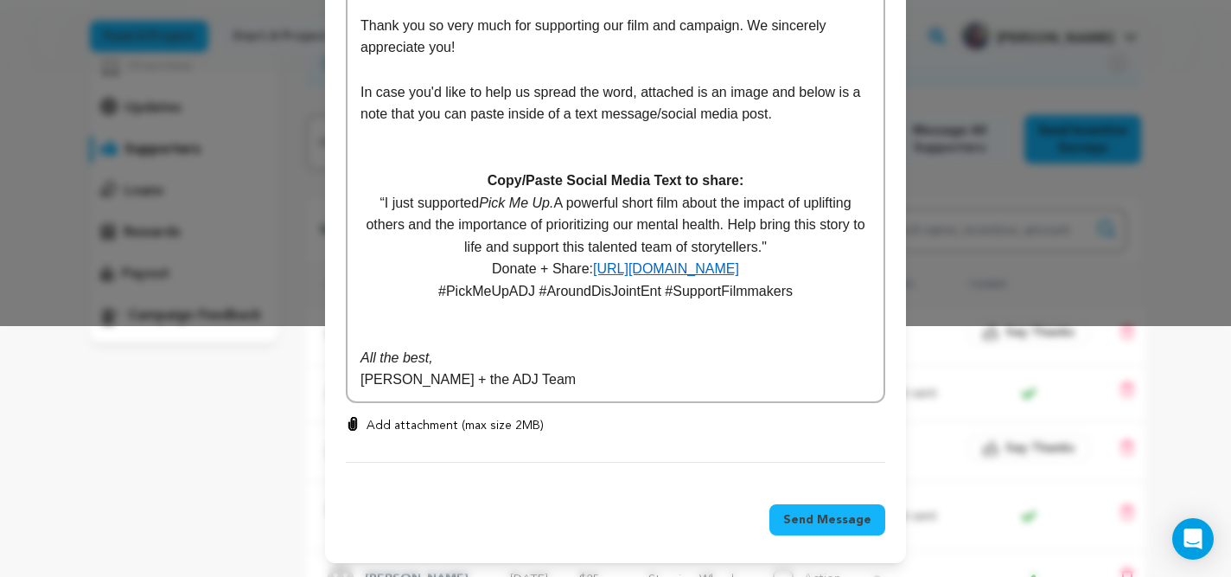
click at [453, 424] on p "Add attachment (max size 2MB)" at bounding box center [455, 425] width 177 height 17
click at [354, 417] on input "Add attachment (max size 2MB)" at bounding box center [353, 416] width 1 height 1
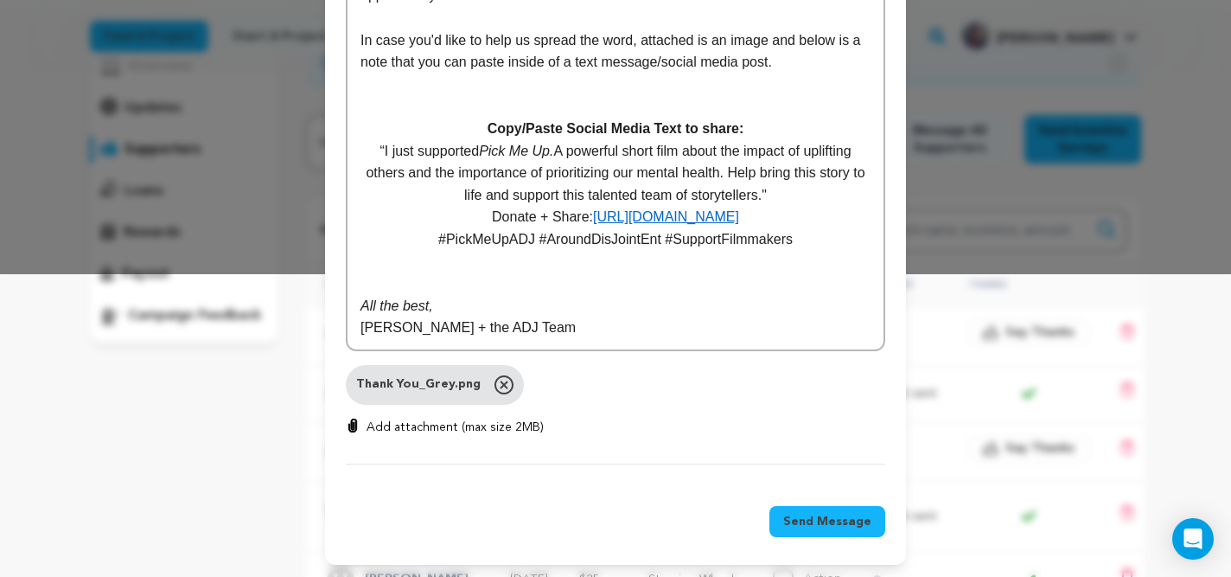
scroll to position [304, 0]
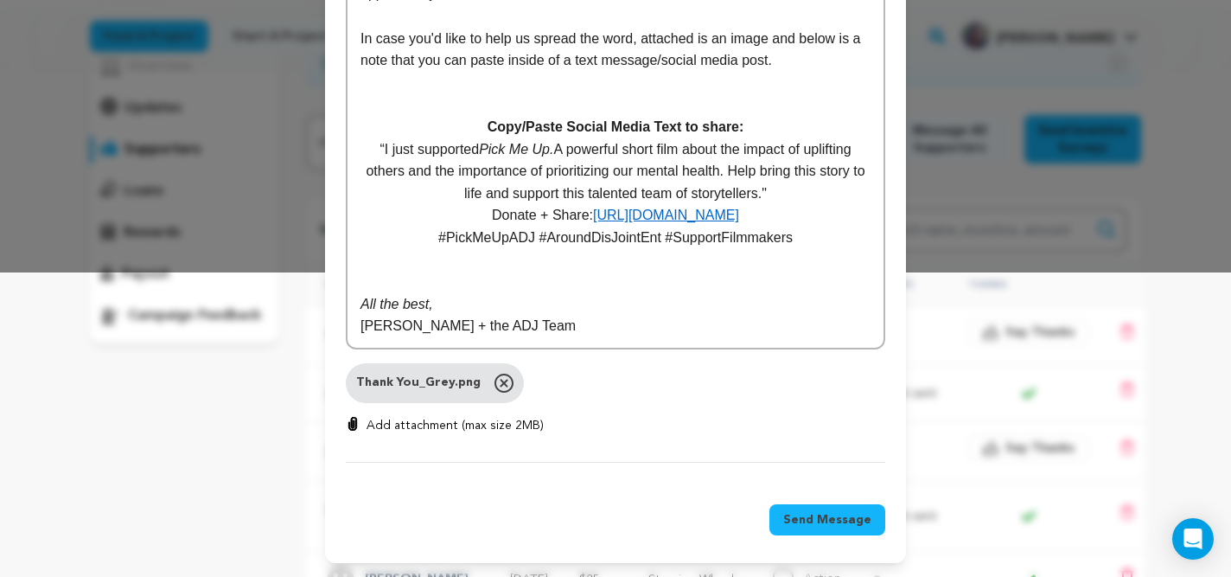
click at [824, 514] on span "Send Message" at bounding box center [827, 519] width 88 height 17
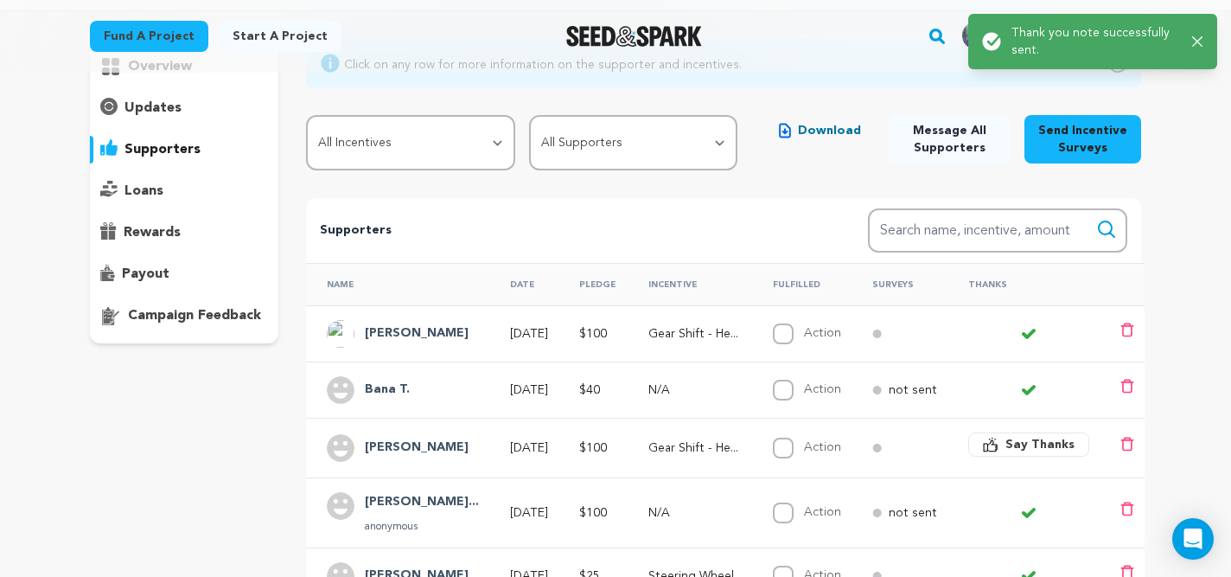
click at [349, 387] on img at bounding box center [341, 390] width 28 height 28
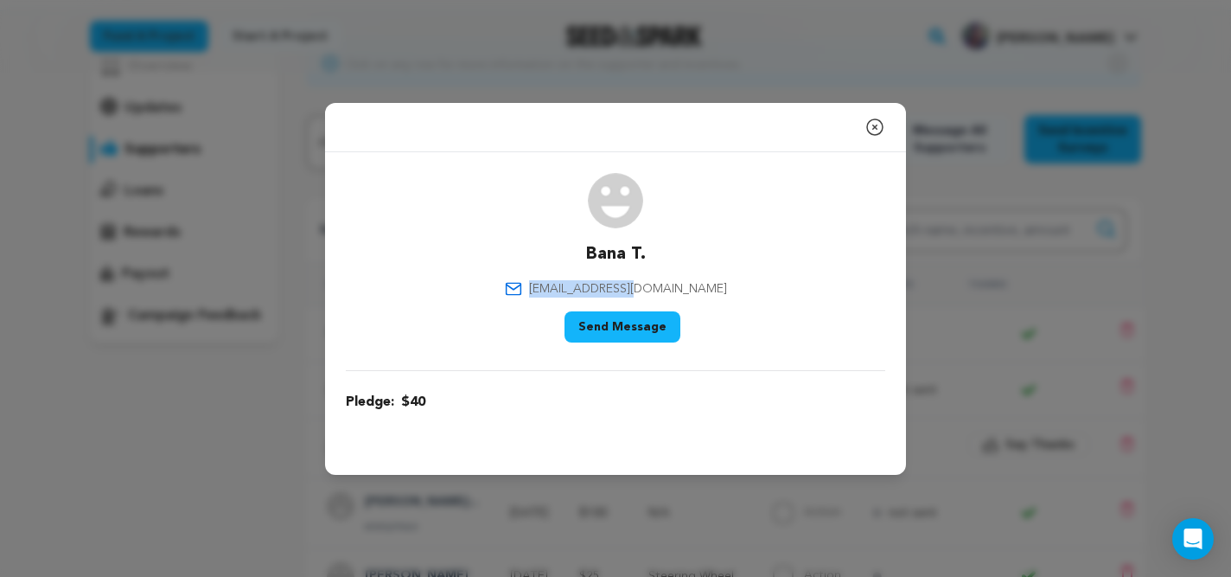
drag, startPoint x: 678, startPoint y: 288, endPoint x: 582, endPoint y: 284, distance: 96.1
click at [582, 284] on div "Bana T. btesfai@kent.edu Say Thank You Send Message" at bounding box center [615, 261] width 539 height 176
copy span "btesfai@kent.edu"
click at [871, 129] on icon "button" at bounding box center [874, 127] width 21 height 21
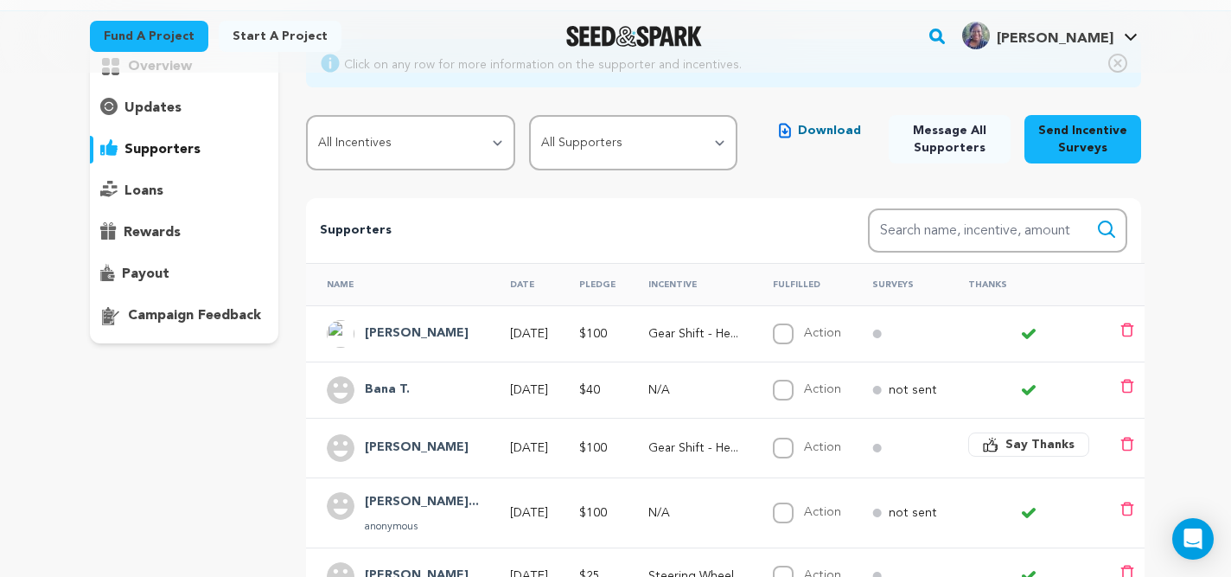
click at [392, 328] on h4 "McCrory Ricardo" at bounding box center [417, 333] width 104 height 21
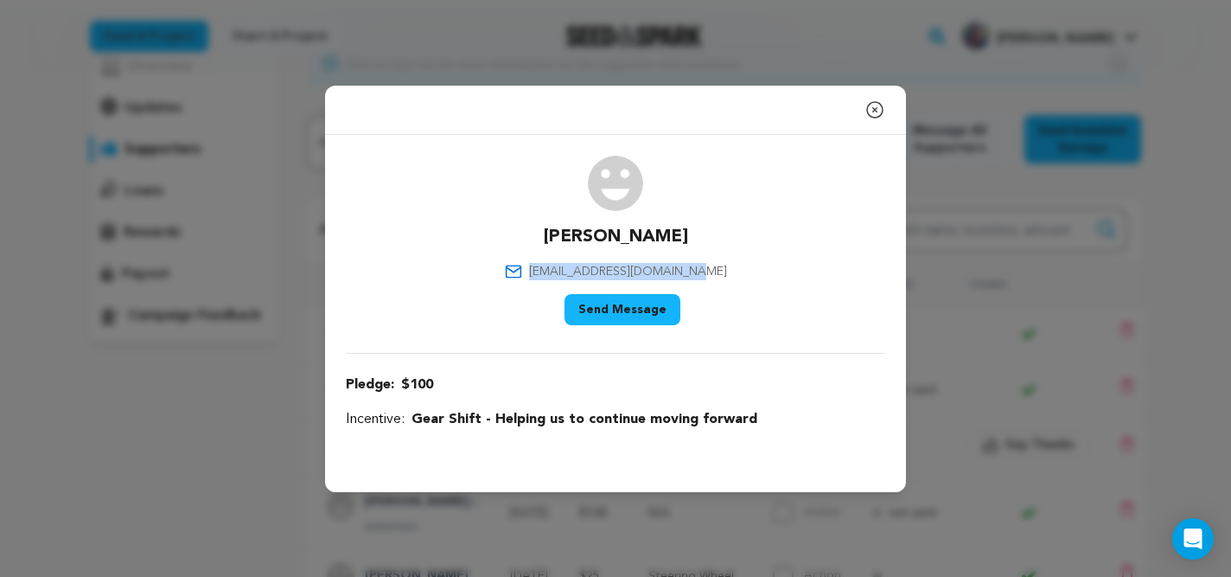
drag, startPoint x: 708, startPoint y: 271, endPoint x: 551, endPoint y: 267, distance: 157.4
click at [551, 267] on div "McCrory Ricardo rickmccrory1981@gmail.com Say Thank You Send Message" at bounding box center [615, 244] width 539 height 176
copy span "rickmccrory1981@gmail.com"
click at [873, 102] on icon "button" at bounding box center [874, 109] width 21 height 21
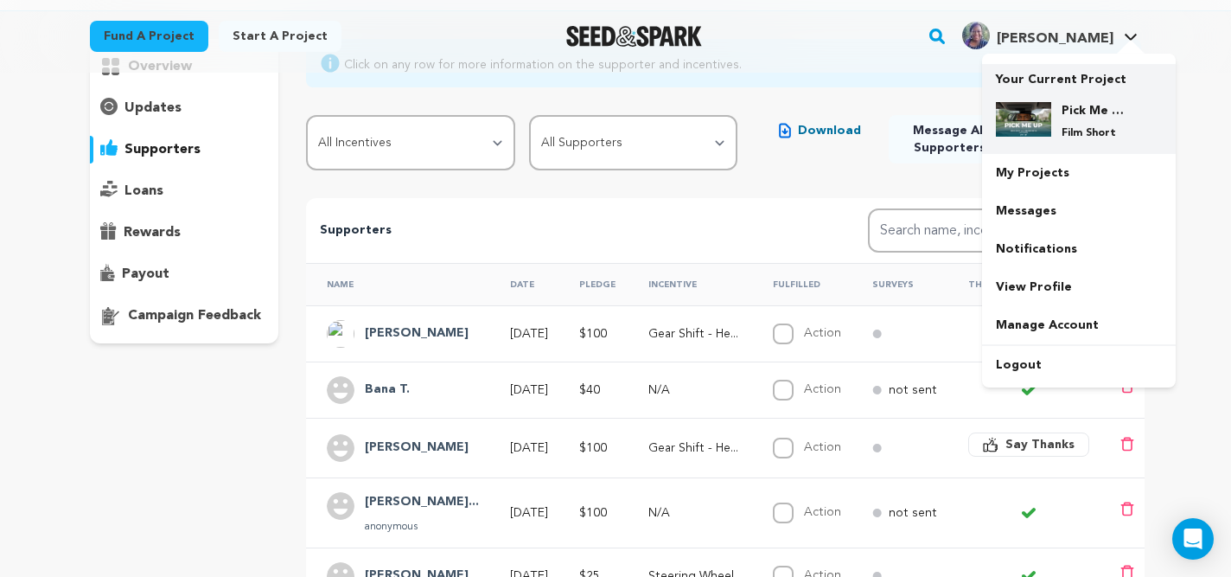
click at [1068, 123] on div "Pick Me Up Film Short" at bounding box center [1092, 121] width 83 height 38
